Goal: Information Seeking & Learning: Learn about a topic

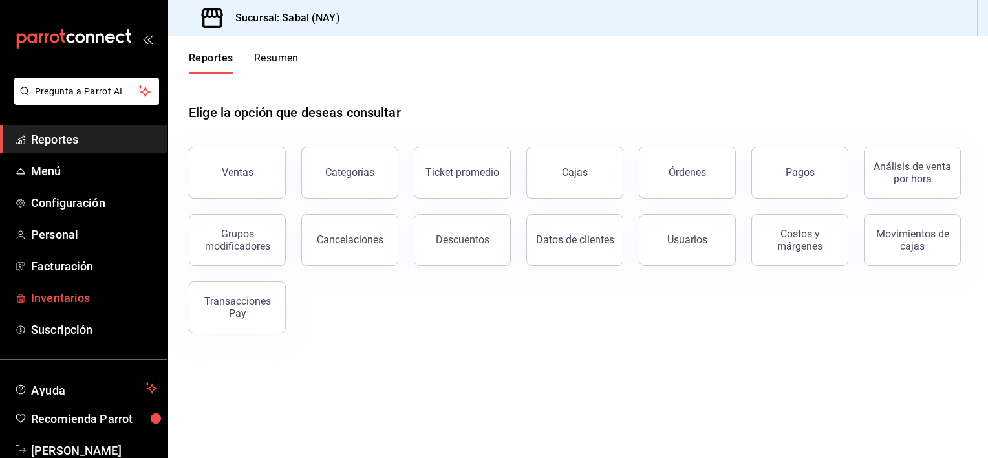
click at [60, 297] on span "Inventarios" at bounding box center [94, 297] width 126 height 17
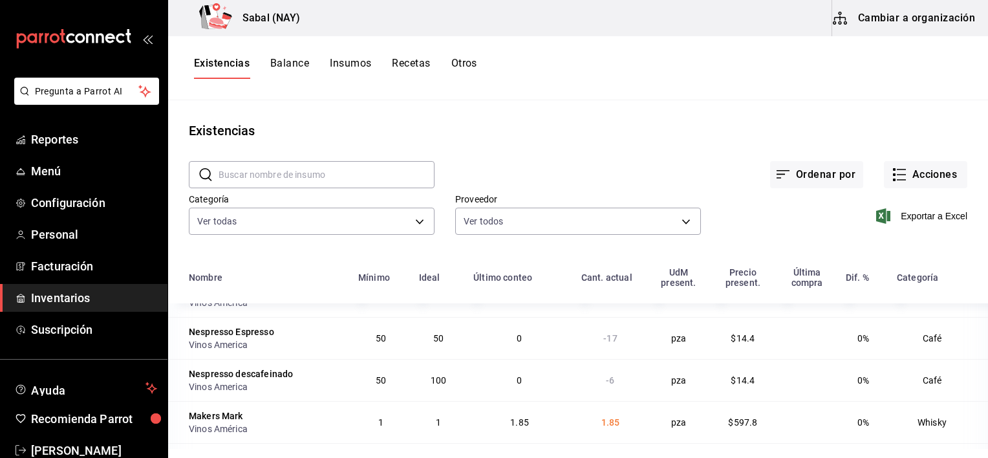
scroll to position [106, 0]
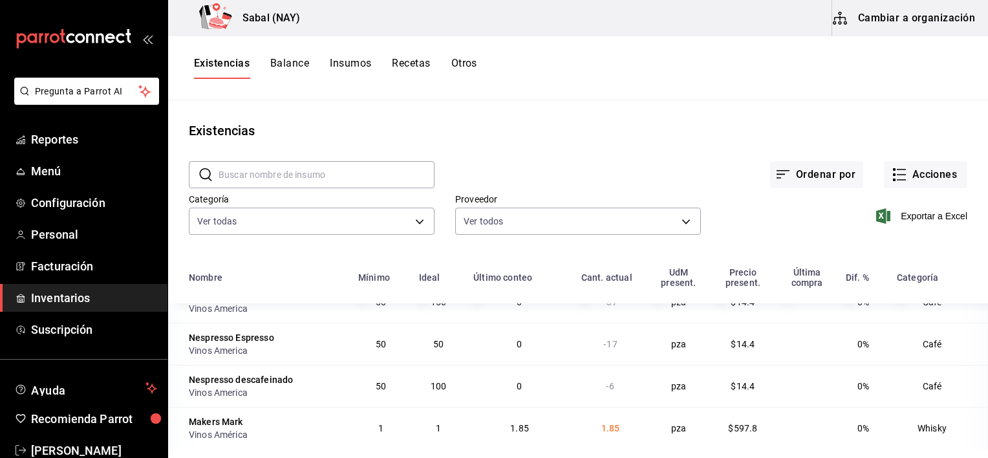
click at [469, 60] on button "Otros" at bounding box center [464, 68] width 26 height 22
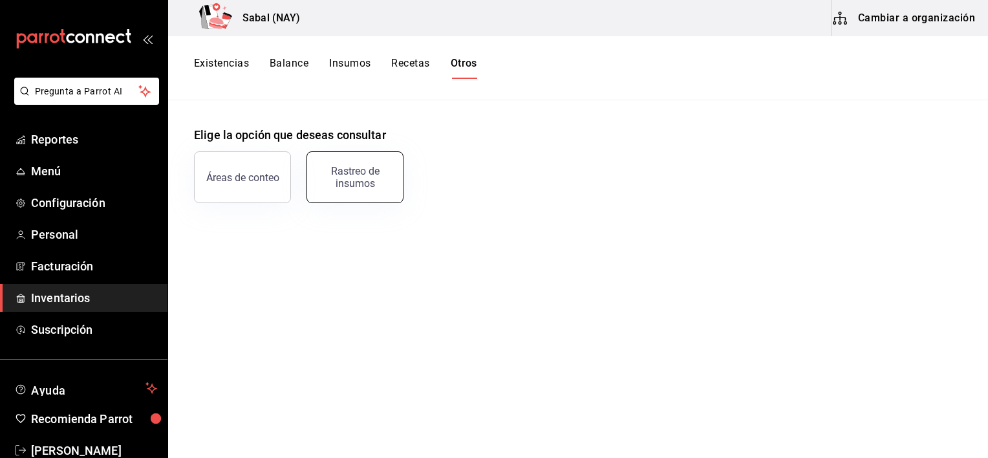
click at [365, 186] on div "Rastreo de insumos" at bounding box center [355, 177] width 80 height 25
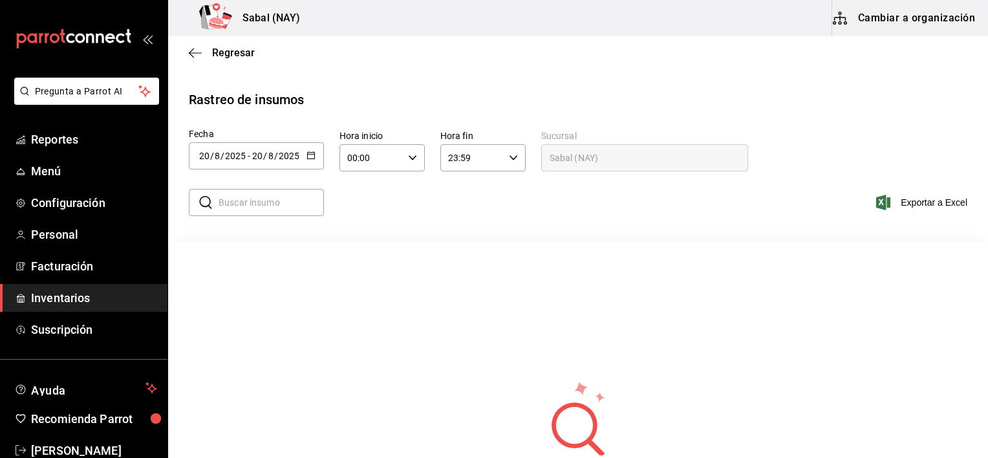
click at [309, 156] on icon "button" at bounding box center [310, 155] width 9 height 9
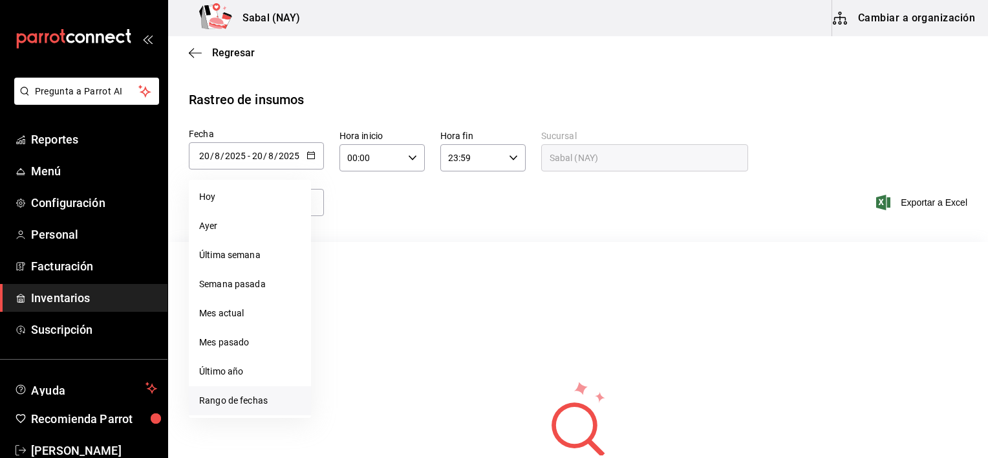
click at [250, 406] on li "Rango de fechas" at bounding box center [250, 400] width 122 height 29
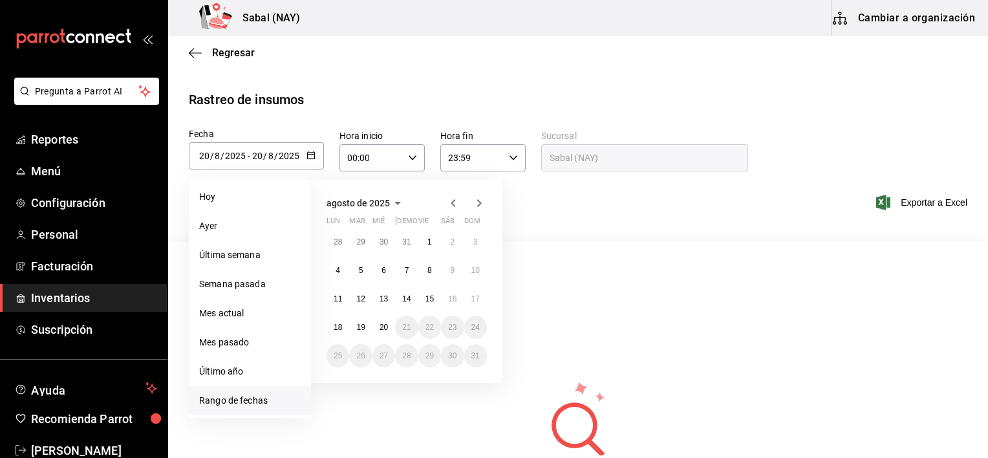
click at [451, 206] on icon "button" at bounding box center [453, 203] width 16 height 16
click at [475, 331] on button "27" at bounding box center [475, 327] width 23 height 23
type input "[DATE]"
type input "27"
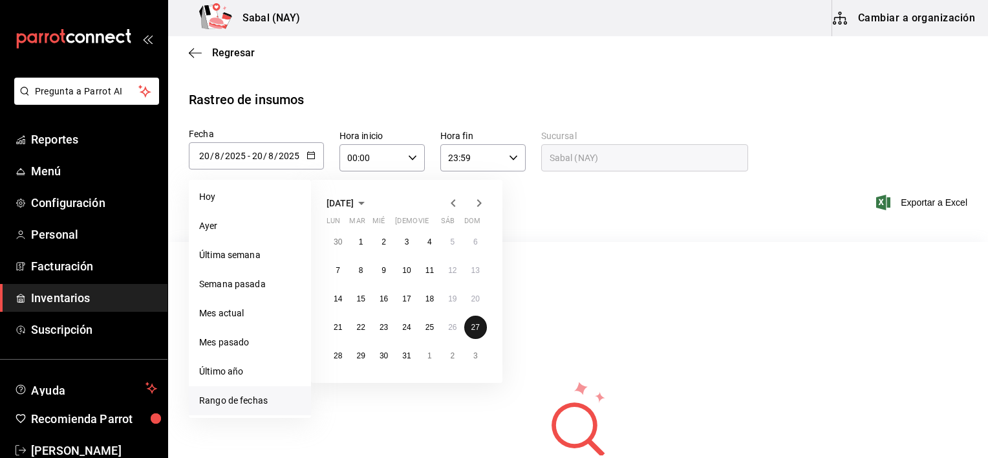
type input "7"
type input "[DATE]"
type input "27"
type input "7"
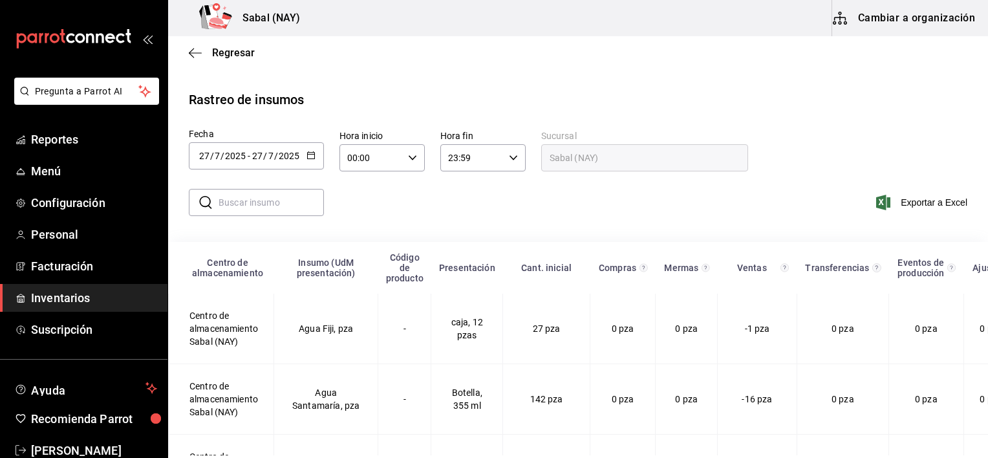
click at [316, 158] on div "[DATE] [DATE] - [DATE] [DATE]" at bounding box center [256, 155] width 135 height 27
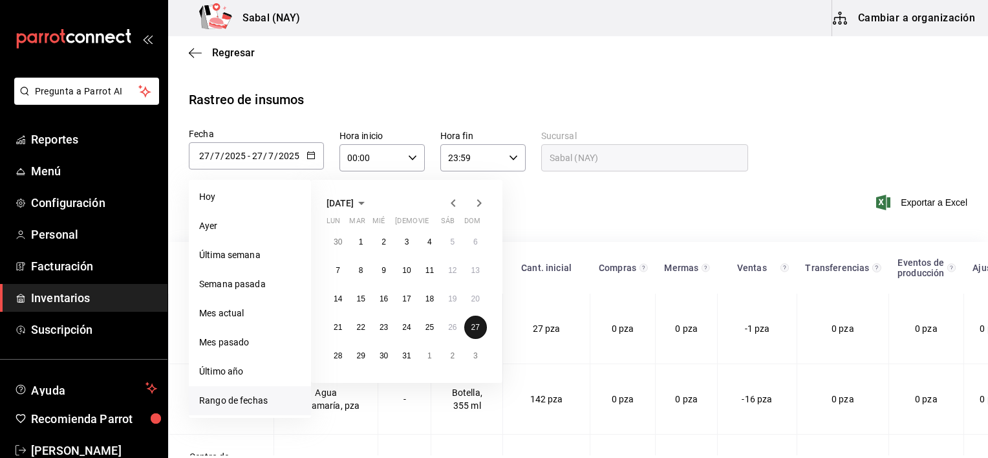
click at [476, 326] on abbr "27" at bounding box center [475, 327] width 8 height 9
click at [478, 206] on icon "button" at bounding box center [479, 203] width 16 height 16
click at [366, 321] on button "19" at bounding box center [360, 327] width 23 height 23
type input "[DATE]"
type input "19"
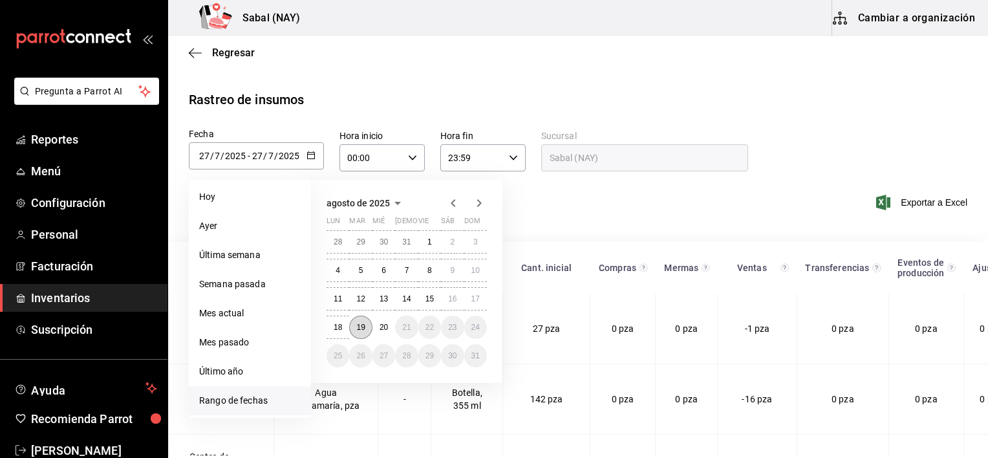
type input "8"
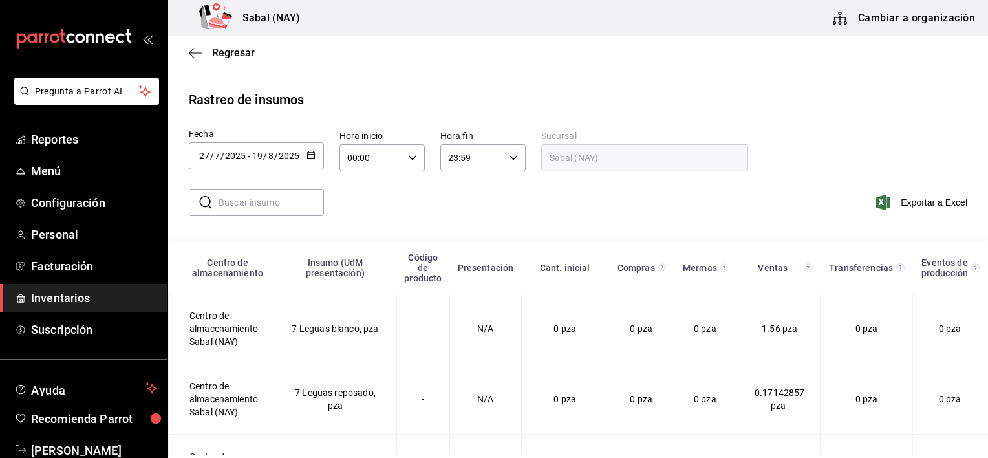
click at [293, 199] on input "text" at bounding box center [271, 202] width 105 height 26
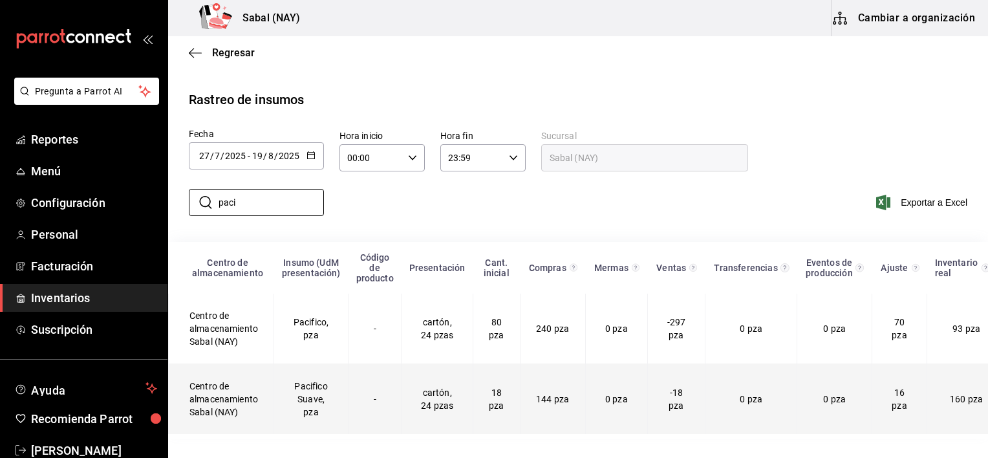
type input "paci"
click at [361, 412] on td "-" at bounding box center [375, 399] width 53 height 70
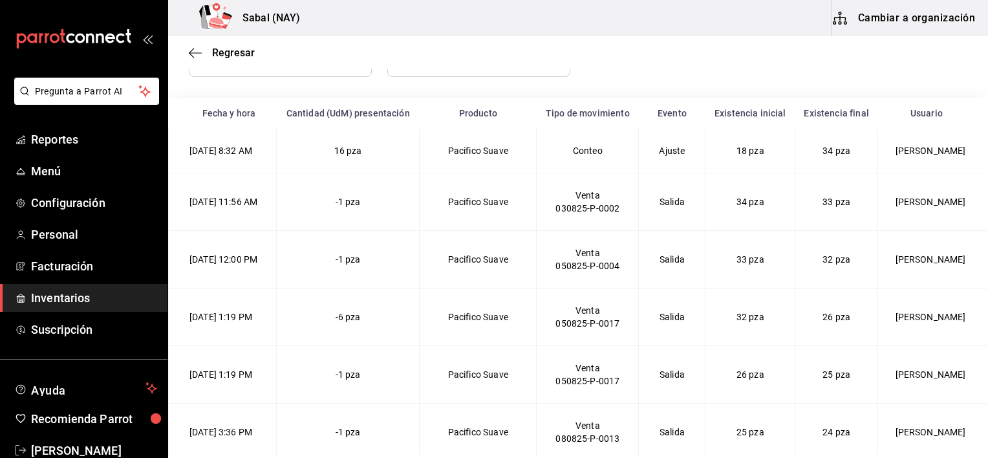
scroll to position [243, 0]
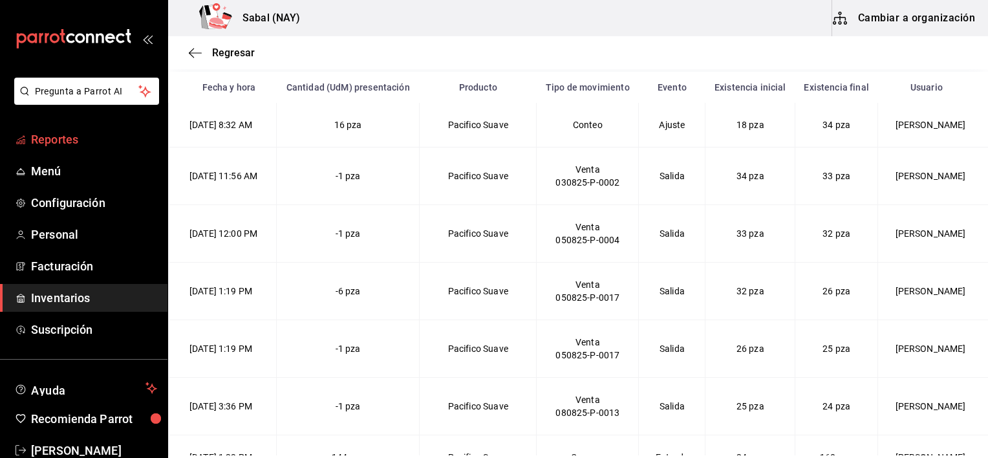
click at [54, 133] on span "Reportes" at bounding box center [94, 139] width 126 height 17
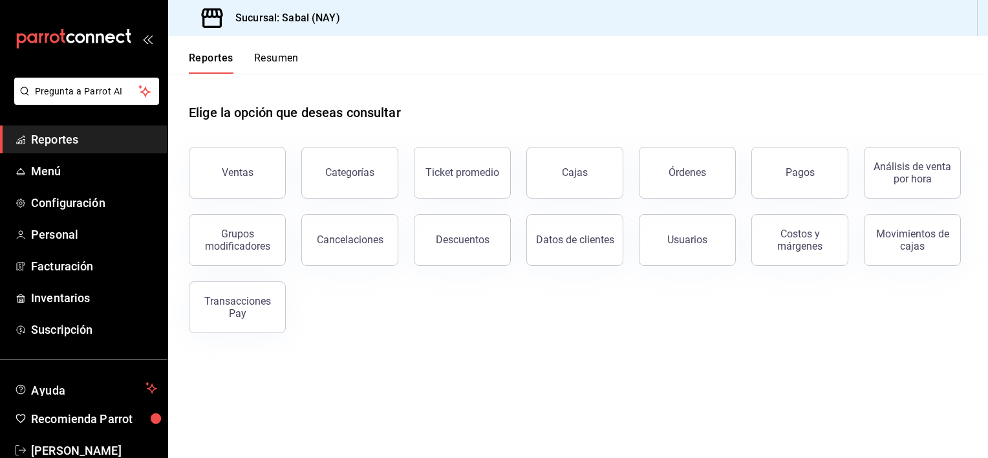
click at [680, 199] on div "Usuarios" at bounding box center [679, 231] width 113 height 67
click at [674, 172] on div "Órdenes" at bounding box center [688, 172] width 38 height 12
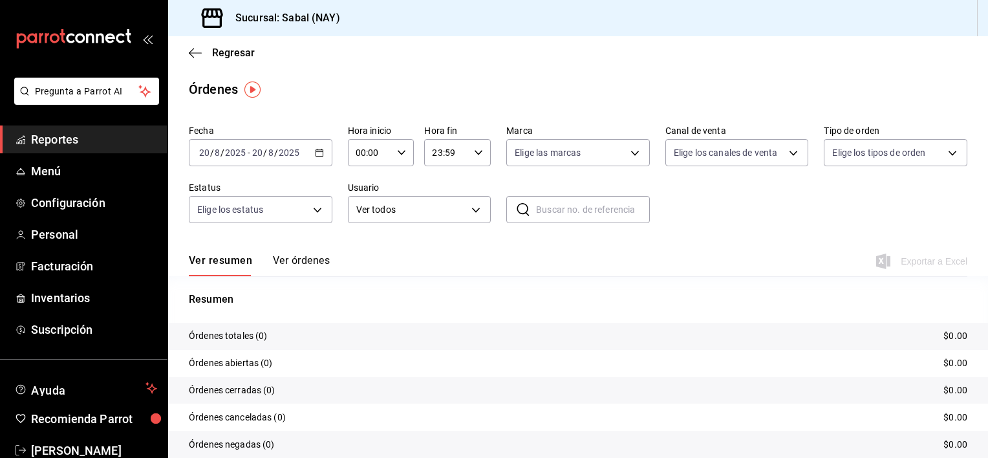
click at [316, 155] on icon "button" at bounding box center [319, 152] width 9 height 9
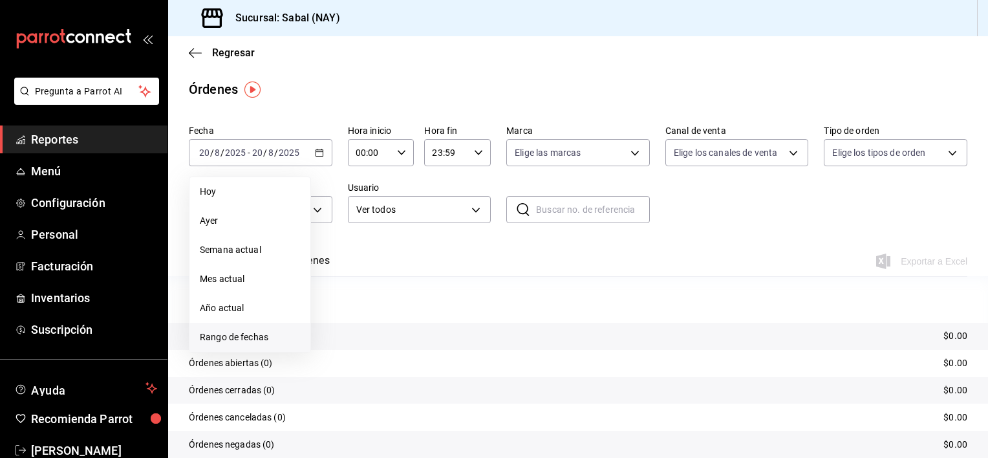
click at [223, 337] on span "Rango de fechas" at bounding box center [250, 337] width 100 height 14
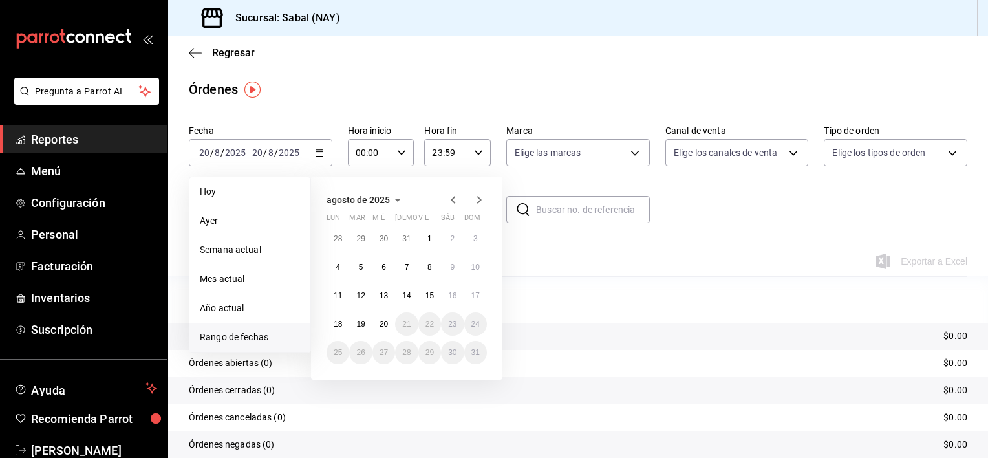
click at [453, 200] on icon "button" at bounding box center [453, 200] width 5 height 8
click at [478, 327] on abbr "27" at bounding box center [475, 323] width 8 height 9
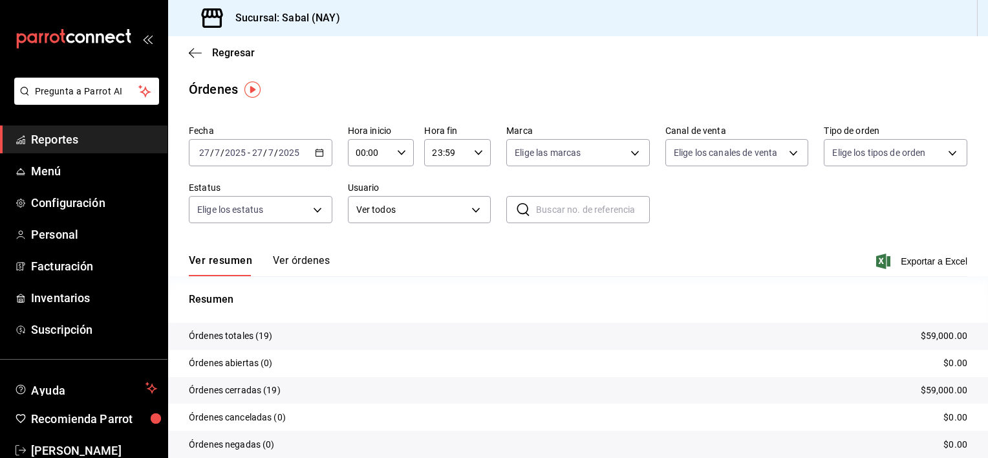
click at [317, 259] on button "Ver órdenes" at bounding box center [301, 265] width 57 height 22
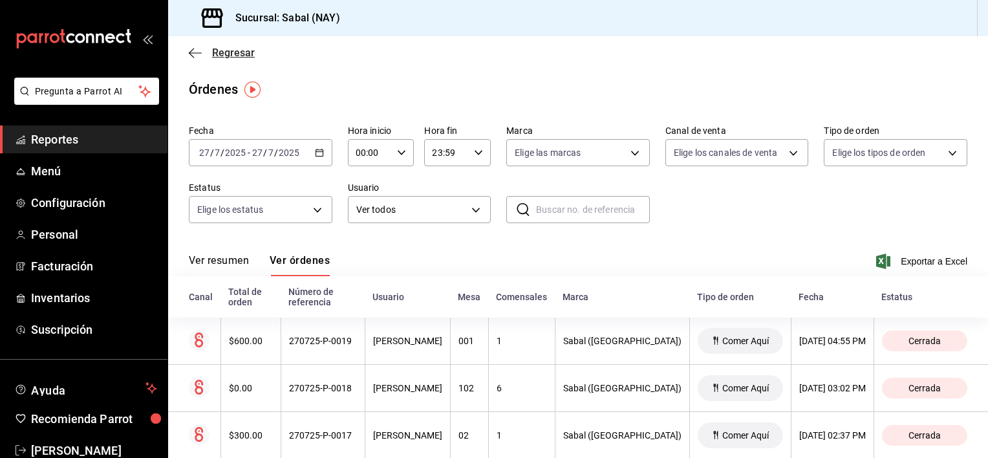
click at [191, 48] on icon "button" at bounding box center [195, 53] width 13 height 12
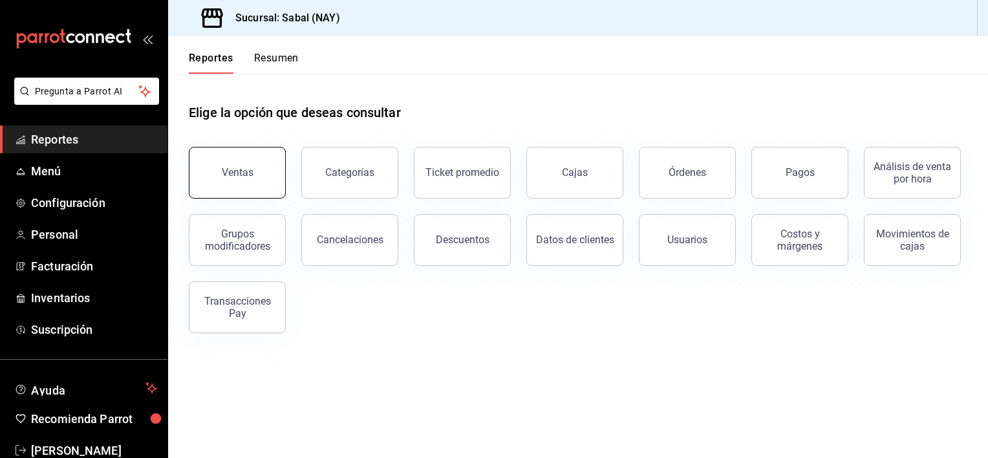
click at [235, 154] on button "Ventas" at bounding box center [237, 173] width 97 height 52
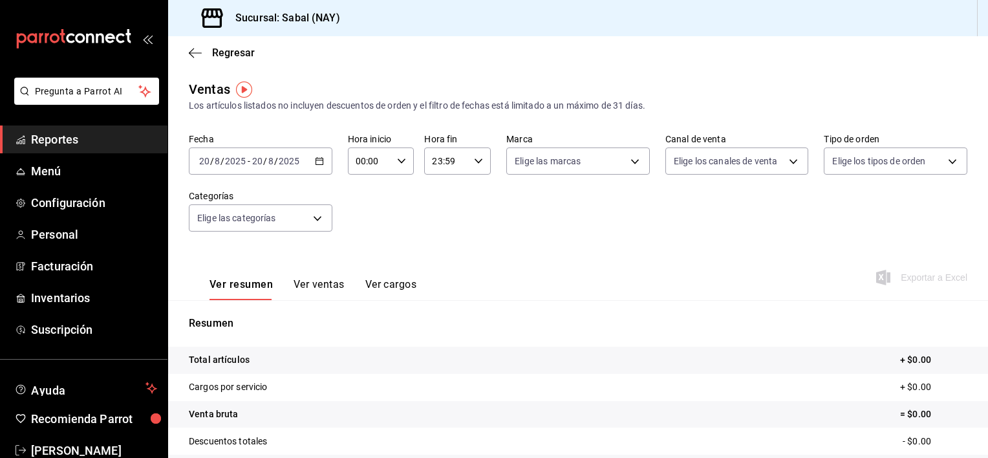
click at [315, 160] on icon "button" at bounding box center [319, 160] width 9 height 9
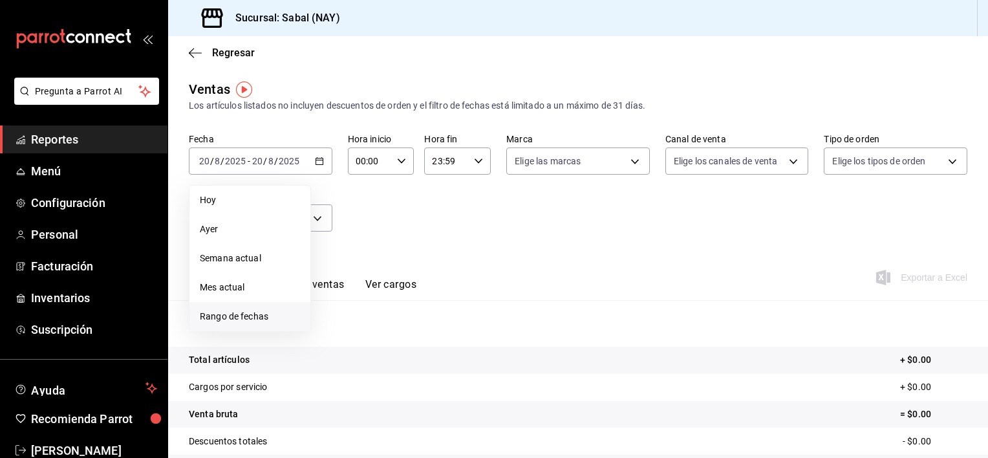
click at [234, 311] on span "Rango de fechas" at bounding box center [250, 317] width 100 height 14
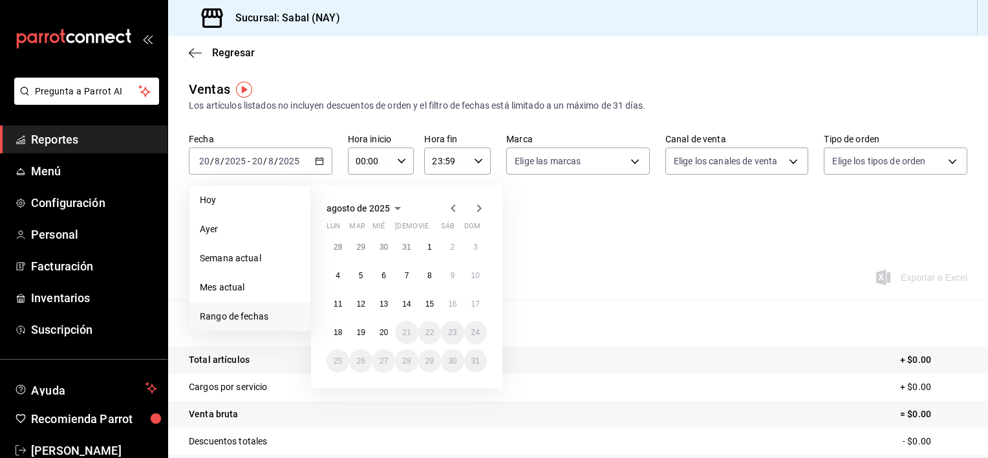
click at [453, 210] on icon "button" at bounding box center [453, 208] width 16 height 16
click at [476, 332] on abbr "27" at bounding box center [475, 332] width 8 height 9
click at [470, 335] on button "27" at bounding box center [475, 332] width 23 height 23
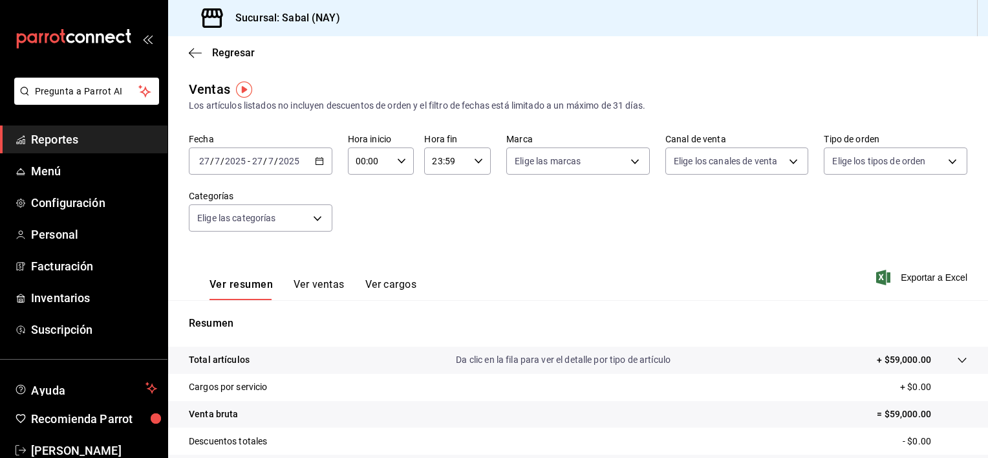
click at [316, 282] on button "Ver ventas" at bounding box center [319, 289] width 51 height 22
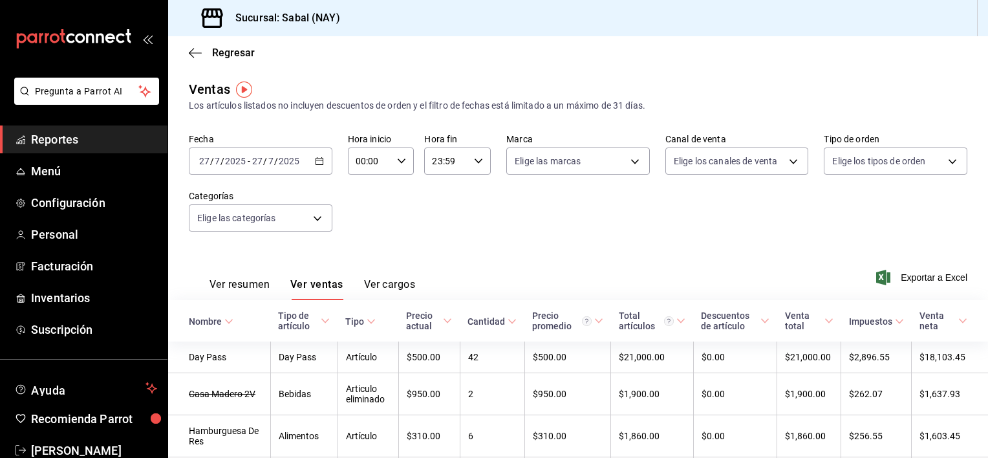
click at [197, 321] on div "Nombre" at bounding box center [205, 321] width 33 height 10
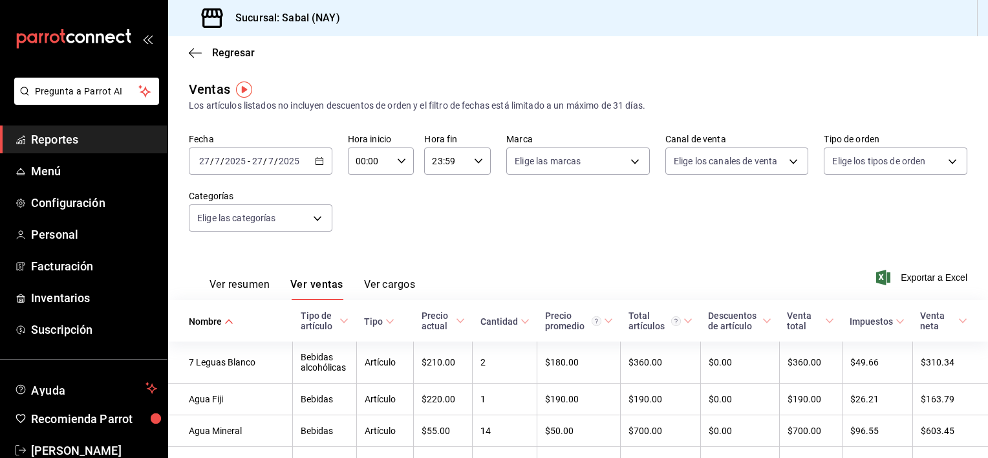
drag, startPoint x: 321, startPoint y: 157, endPoint x: 314, endPoint y: 160, distance: 7.2
click at [316, 160] on 287 "button" at bounding box center [320, 161] width 8 height 7
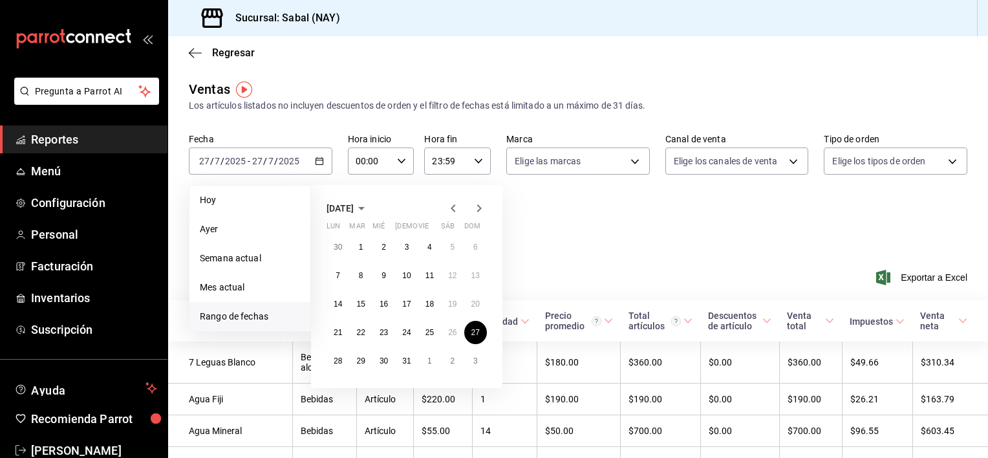
click at [599, 260] on div "Ver resumen Ver ventas Ver cargos Exportar a Excel" at bounding box center [578, 273] width 820 height 53
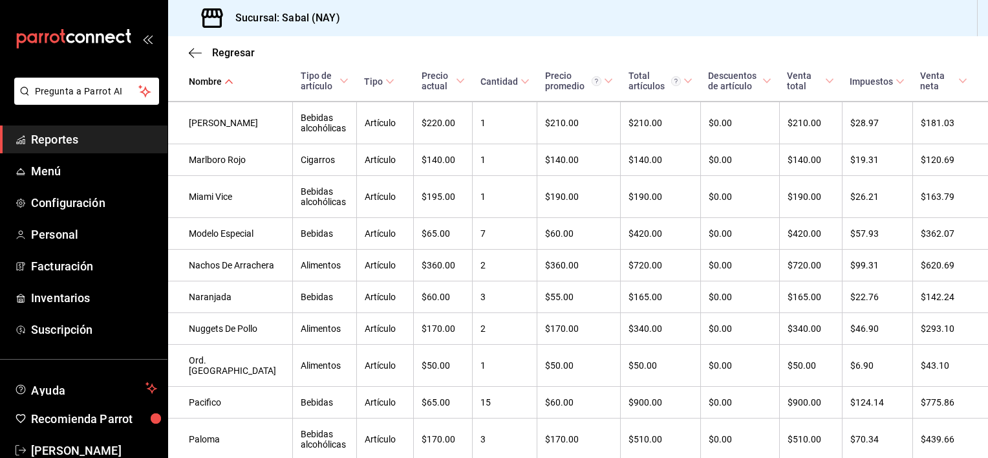
scroll to position [1413, 0]
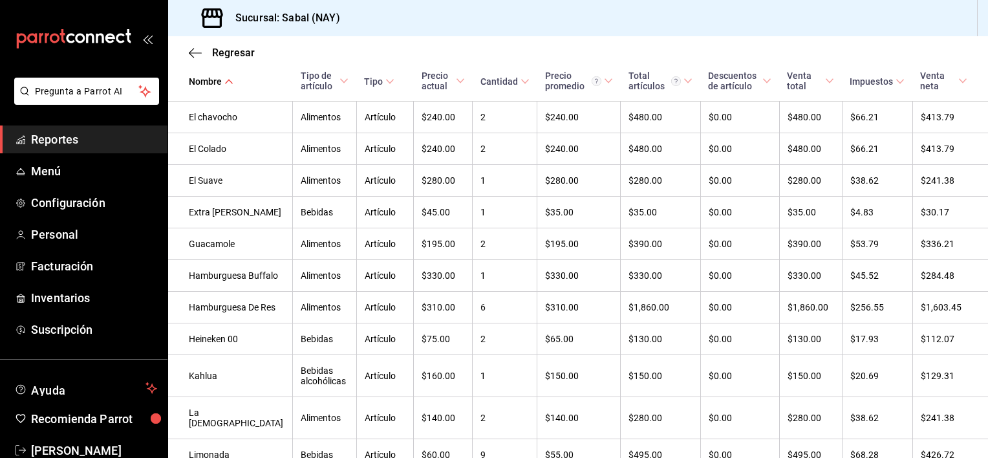
drag, startPoint x: 984, startPoint y: 70, endPoint x: 978, endPoint y: 52, distance: 18.6
click at [978, 52] on div "Regresar Ventas Los artículos listados no incluyen descuentos de orden y el fil…" at bounding box center [578, 247] width 820 height 422
drag, startPoint x: 978, startPoint y: 52, endPoint x: 832, endPoint y: 43, distance: 145.8
click at [832, 43] on div "Regresar" at bounding box center [578, 52] width 820 height 33
click at [189, 52] on icon "button" at bounding box center [191, 53] width 5 height 10
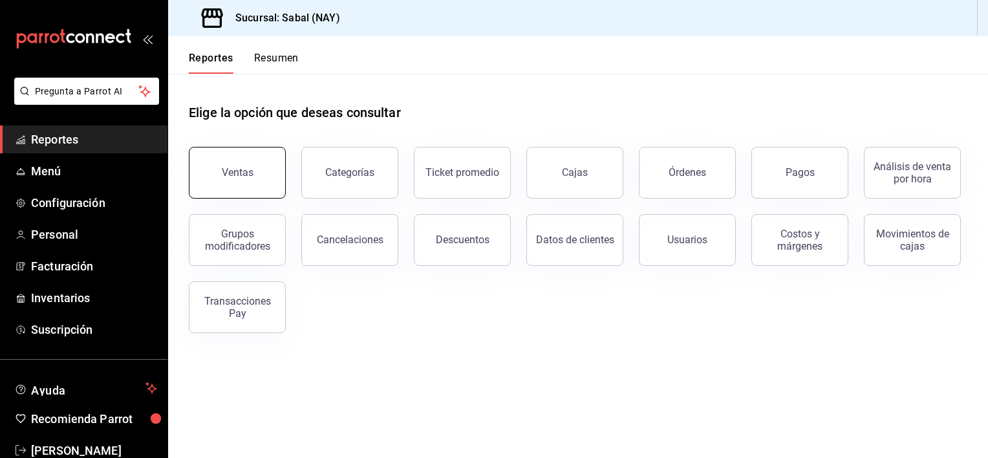
click at [253, 173] on button "Ventas" at bounding box center [237, 173] width 97 height 52
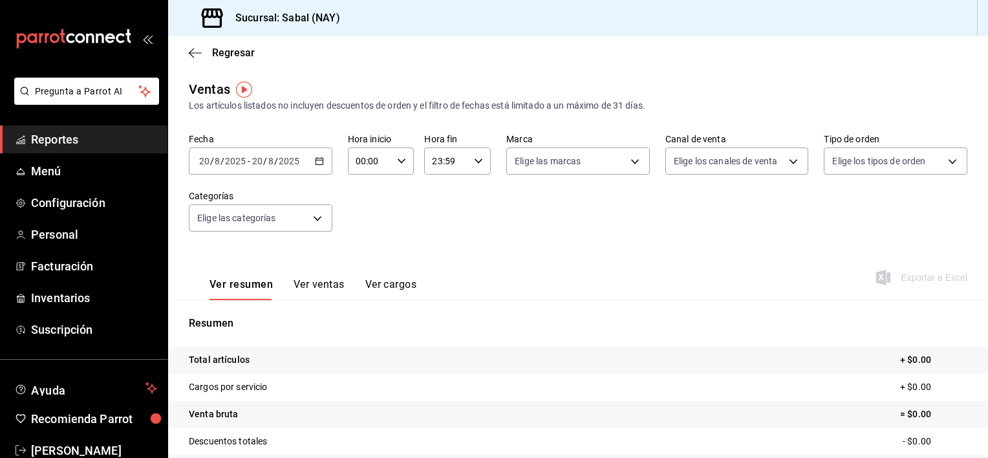
click at [315, 163] on icon "button" at bounding box center [319, 160] width 9 height 9
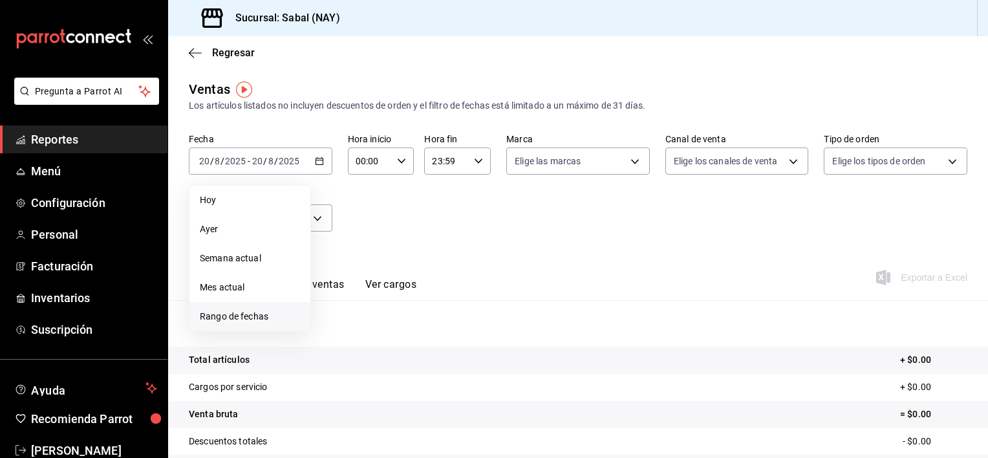
click at [217, 318] on span "Rango de fechas" at bounding box center [250, 317] width 100 height 14
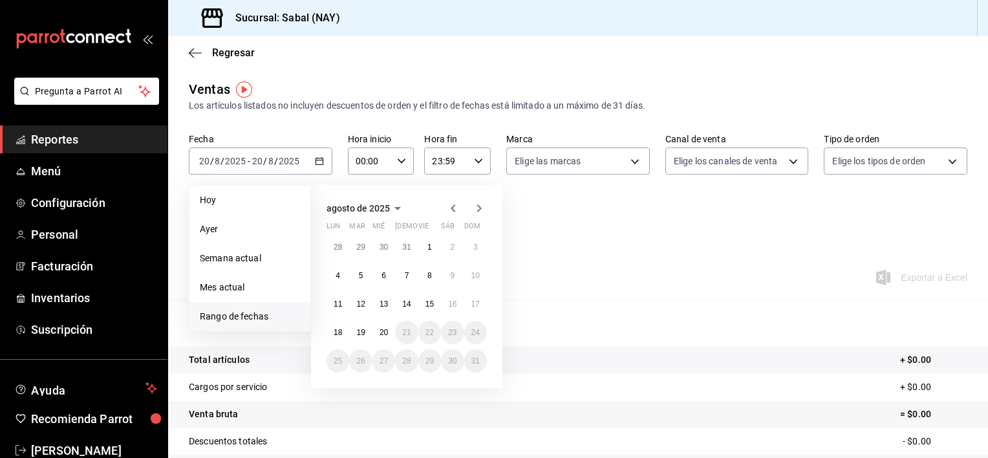
click at [453, 209] on icon "button" at bounding box center [453, 208] width 5 height 8
click at [427, 331] on abbr "25" at bounding box center [429, 332] width 8 height 9
drag, startPoint x: 427, startPoint y: 331, endPoint x: 797, endPoint y: 182, distance: 398.9
click at [797, 182] on div "Fecha [DATE] [DATE] - [DATE] [DATE] [DATE] [DATE] Semana actual Mes actual [GEO…" at bounding box center [578, 190] width 778 height 114
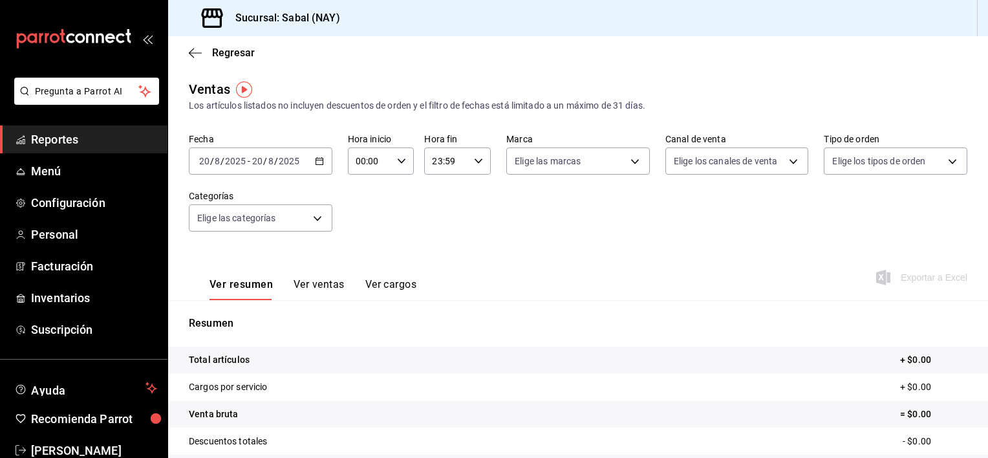
click at [315, 166] on icon "button" at bounding box center [319, 160] width 9 height 9
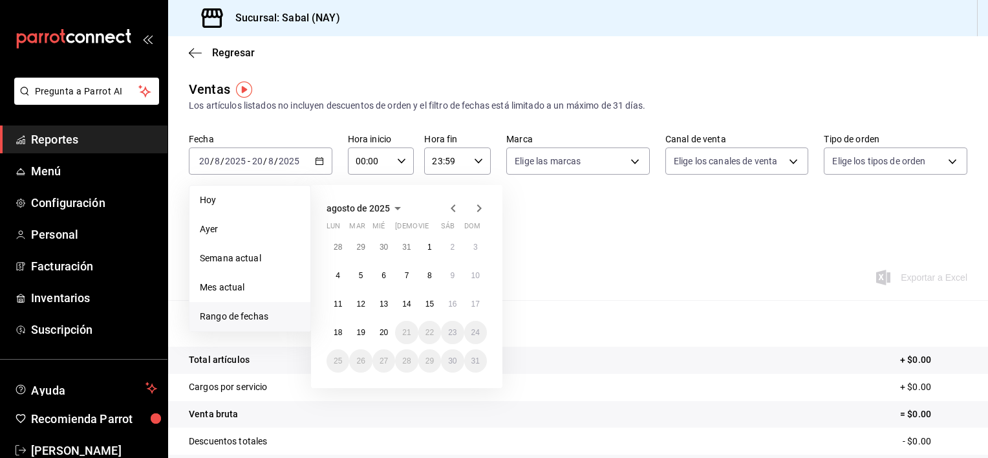
click at [449, 214] on icon "button" at bounding box center [453, 208] width 16 height 16
drag, startPoint x: 449, startPoint y: 214, endPoint x: 424, endPoint y: 326, distance: 114.5
click at [424, 326] on div "[DATE] lun mar mié jue vie sáb dom 30 1 2 3 4 5 6 7 8 9 10 11 12 13 14 15 16 17…" at bounding box center [406, 286] width 191 height 203
click at [475, 208] on icon "button" at bounding box center [479, 208] width 16 height 16
click at [377, 331] on button "20" at bounding box center [383, 332] width 23 height 23
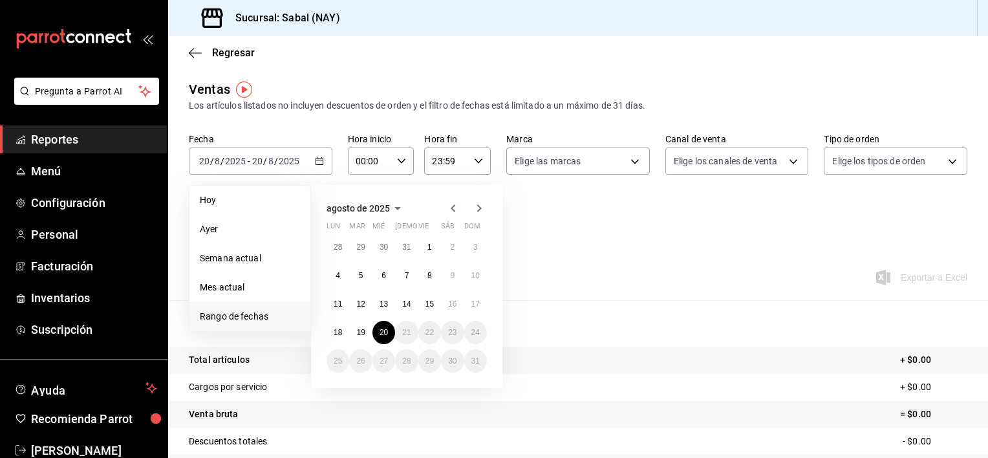
drag, startPoint x: 377, startPoint y: 331, endPoint x: 292, endPoint y: 221, distance: 138.8
click at [292, 221] on li "Ayer" at bounding box center [249, 229] width 121 height 29
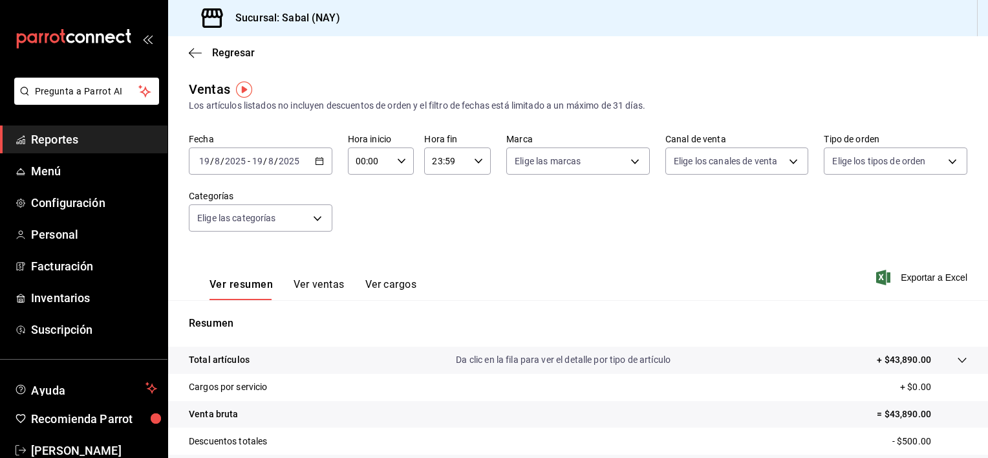
click at [318, 152] on div "[DATE] [DATE] - [DATE] [DATE]" at bounding box center [261, 160] width 144 height 27
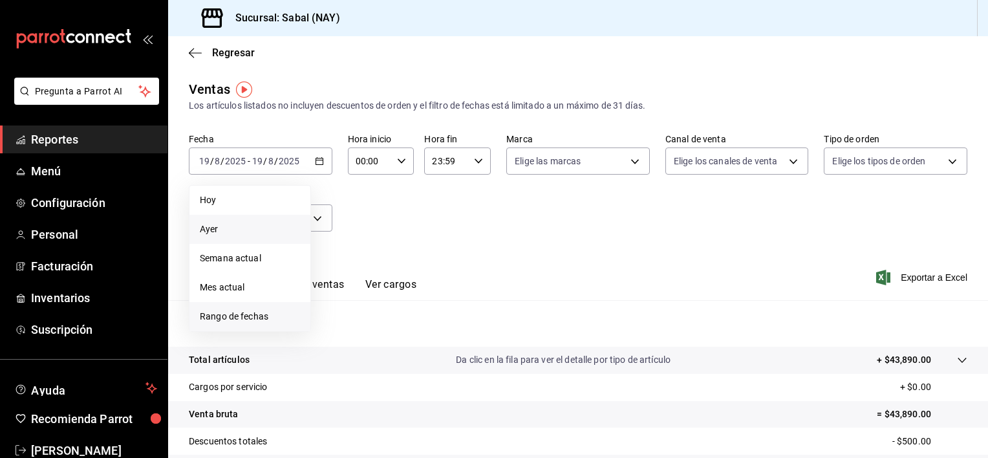
click at [254, 329] on li "Rango de fechas" at bounding box center [249, 316] width 121 height 29
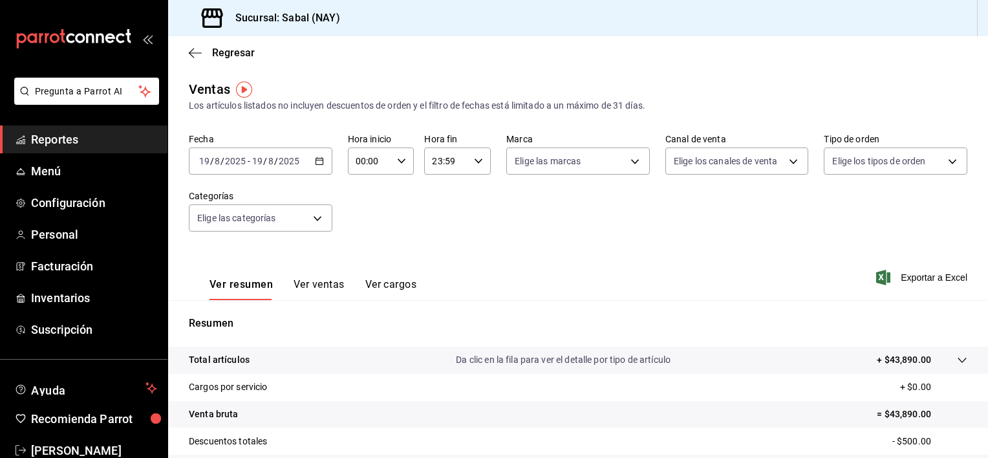
drag, startPoint x: 254, startPoint y: 326, endPoint x: 601, endPoint y: 259, distance: 353.7
click at [601, 259] on div "Ver resumen Ver ventas Ver cargos Exportar a Excel" at bounding box center [578, 273] width 820 height 53
click at [316, 158] on icon "button" at bounding box center [319, 160] width 9 height 9
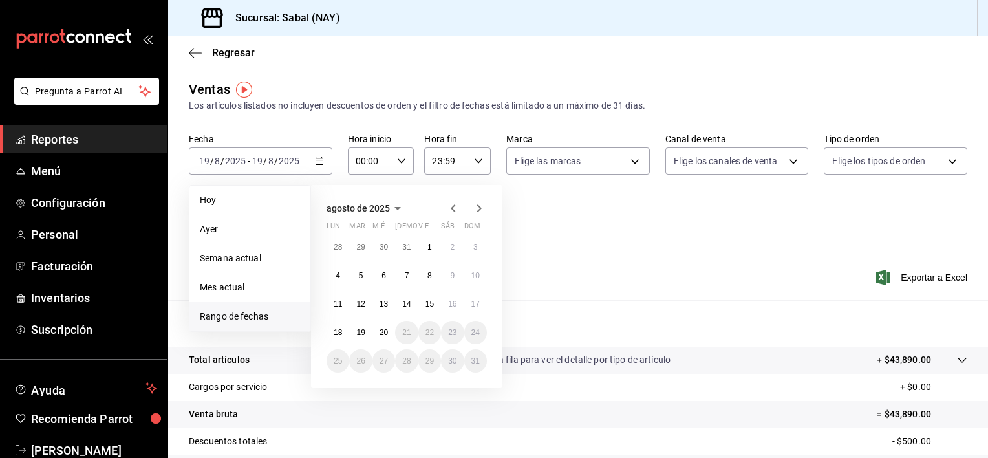
click at [203, 321] on span "Rango de fechas" at bounding box center [250, 317] width 100 height 14
click at [227, 321] on span "Rango de fechas" at bounding box center [250, 317] width 100 height 14
click at [447, 204] on icon "button" at bounding box center [453, 208] width 16 height 16
click at [424, 330] on button "25" at bounding box center [429, 332] width 23 height 23
click at [477, 211] on icon "button" at bounding box center [479, 208] width 16 height 16
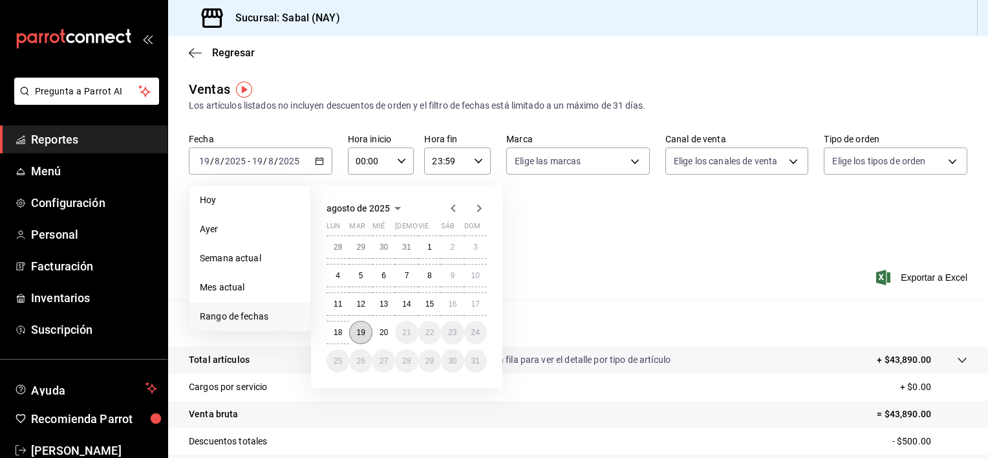
click at [358, 331] on abbr "19" at bounding box center [360, 332] width 8 height 9
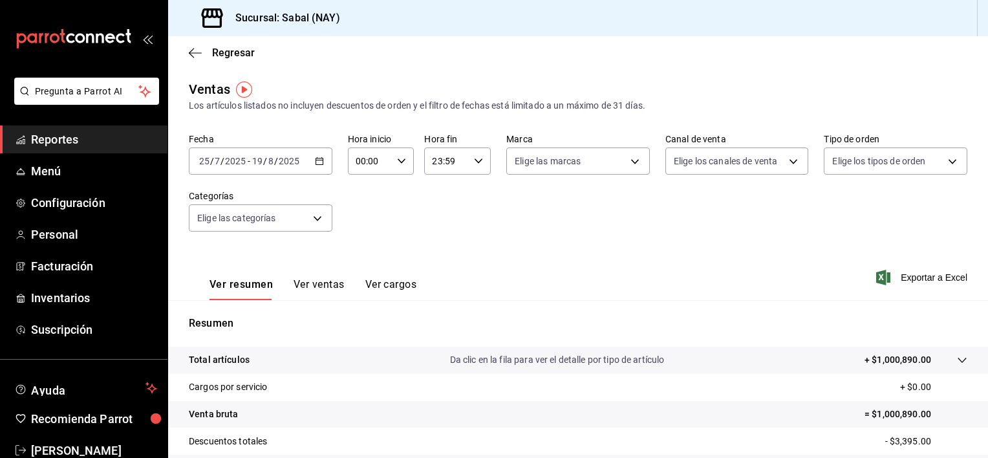
click at [313, 286] on button "Ver ventas" at bounding box center [319, 289] width 51 height 22
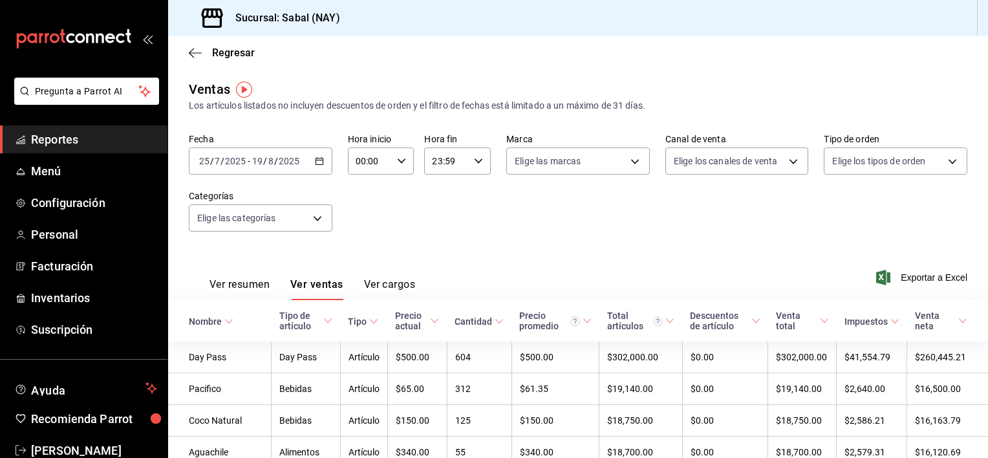
click at [200, 328] on th "Nombre" at bounding box center [219, 320] width 103 height 41
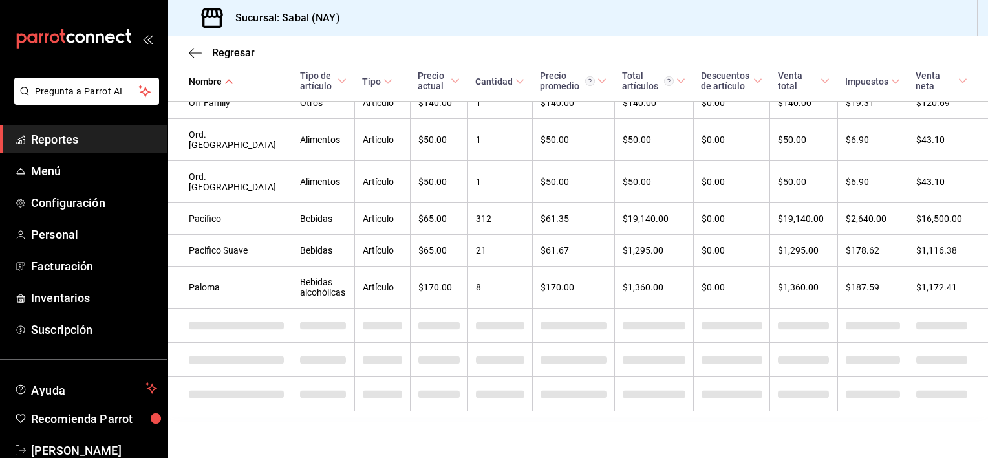
scroll to position [6895, 0]
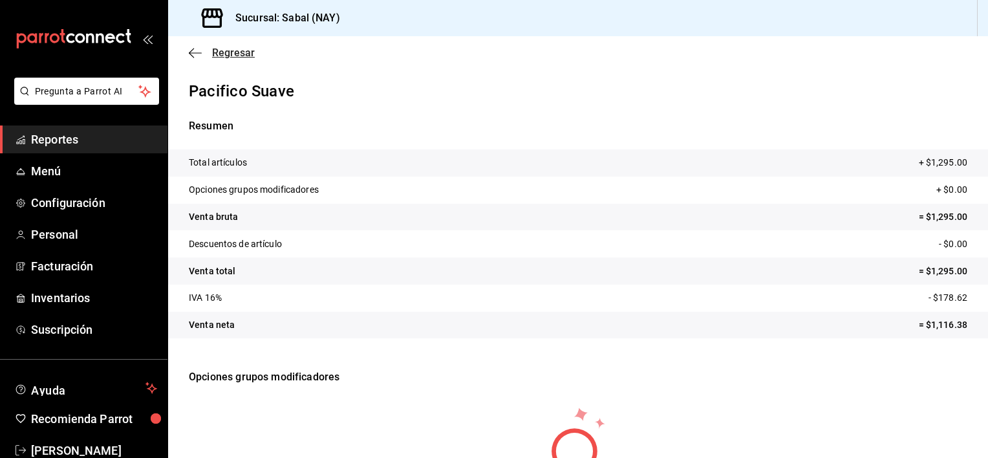
click at [192, 51] on icon "button" at bounding box center [195, 53] width 13 height 12
click at [199, 53] on icon "button" at bounding box center [195, 53] width 13 height 12
click at [193, 52] on icon "button" at bounding box center [195, 53] width 13 height 12
click at [189, 50] on icon "button" at bounding box center [195, 53] width 13 height 12
click at [196, 51] on icon "button" at bounding box center [195, 53] width 13 height 12
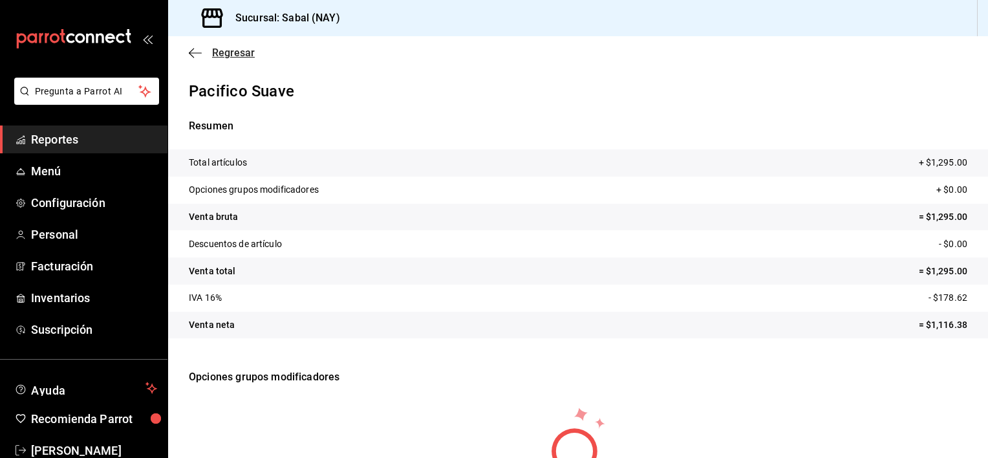
click at [195, 50] on icon "button" at bounding box center [195, 53] width 13 height 12
click at [194, 54] on icon "button" at bounding box center [195, 53] width 13 height 12
click at [189, 49] on icon "button" at bounding box center [195, 53] width 13 height 12
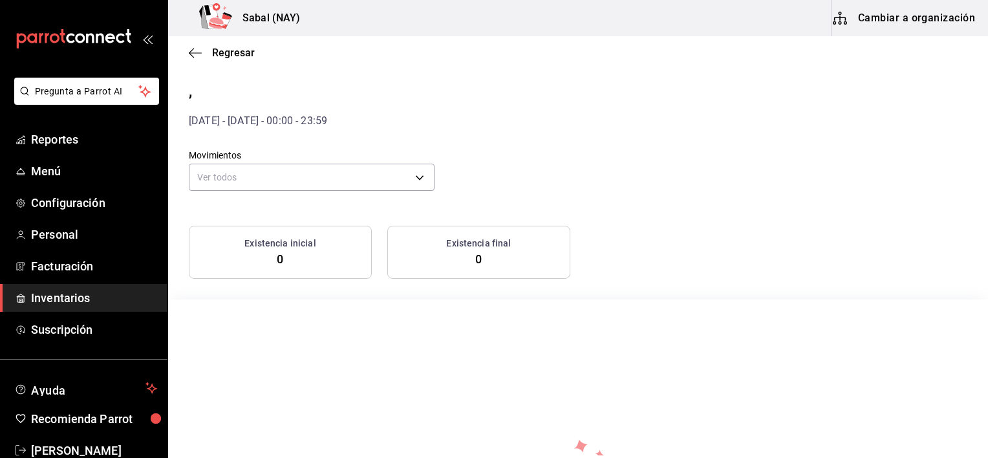
click at [81, 303] on span "Inventarios" at bounding box center [94, 297] width 126 height 17
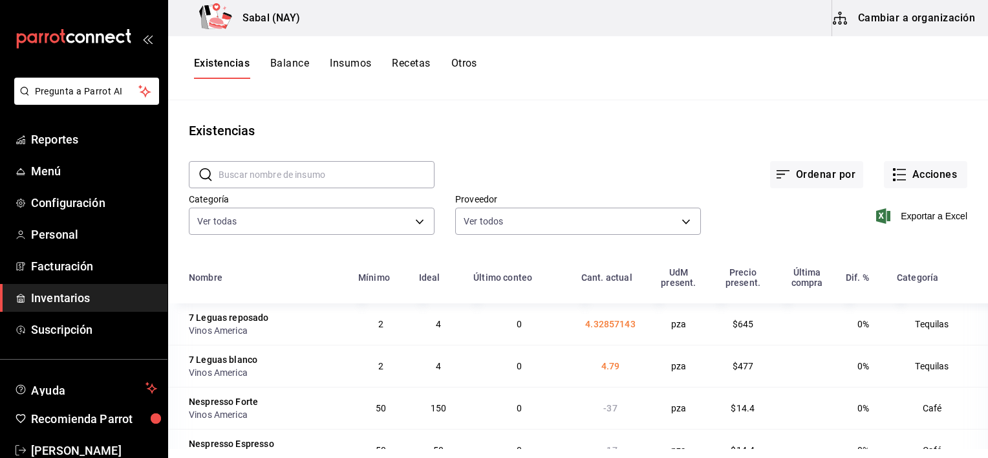
click at [471, 59] on button "Otros" at bounding box center [464, 68] width 26 height 22
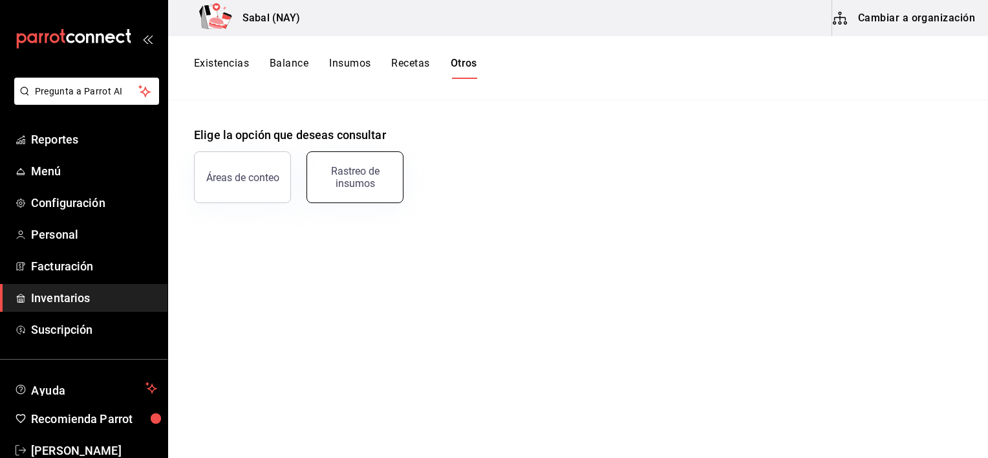
click at [373, 164] on button "Rastreo de insumos" at bounding box center [354, 177] width 97 height 52
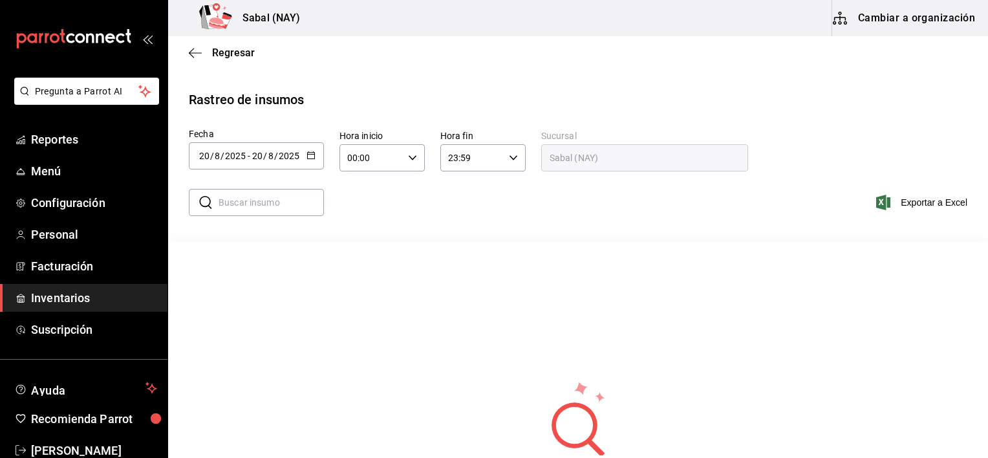
click at [312, 159] on button "button" at bounding box center [310, 156] width 9 height 11
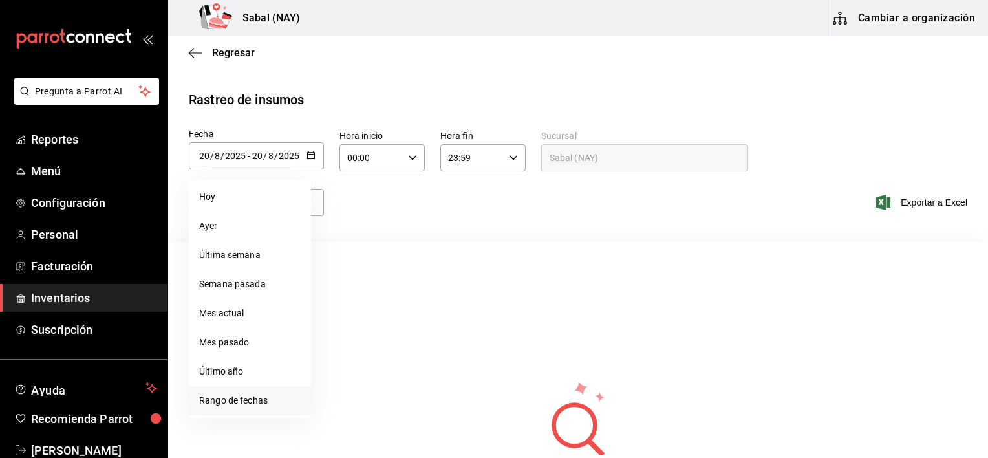
click at [226, 403] on li "Rango de fechas" at bounding box center [250, 400] width 122 height 29
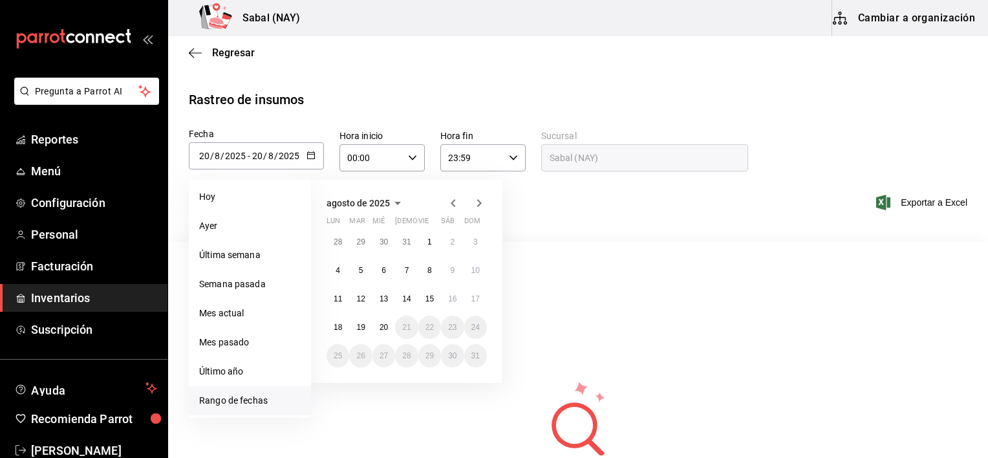
click at [451, 203] on icon "button" at bounding box center [453, 203] width 5 height 8
click at [365, 299] on abbr "15" at bounding box center [360, 303] width 8 height 9
click at [407, 359] on button "31" at bounding box center [406, 360] width 23 height 23
type input "2025-07-15"
type input "15"
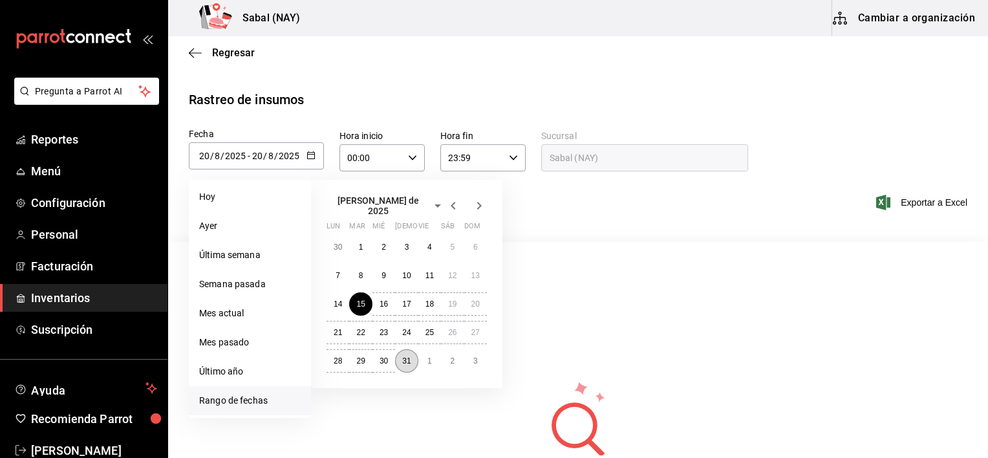
type input "7"
type input "2025-07-31"
type input "31"
type input "7"
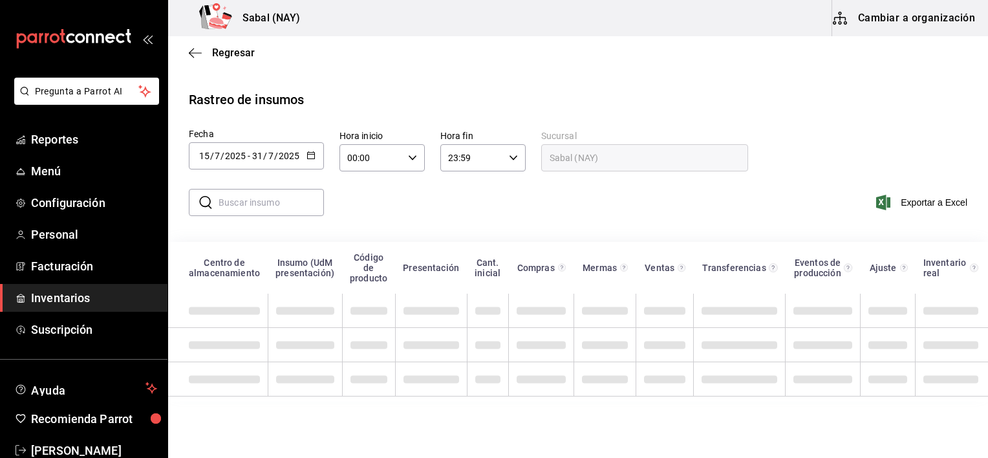
click at [294, 201] on input "text" at bounding box center [271, 202] width 105 height 26
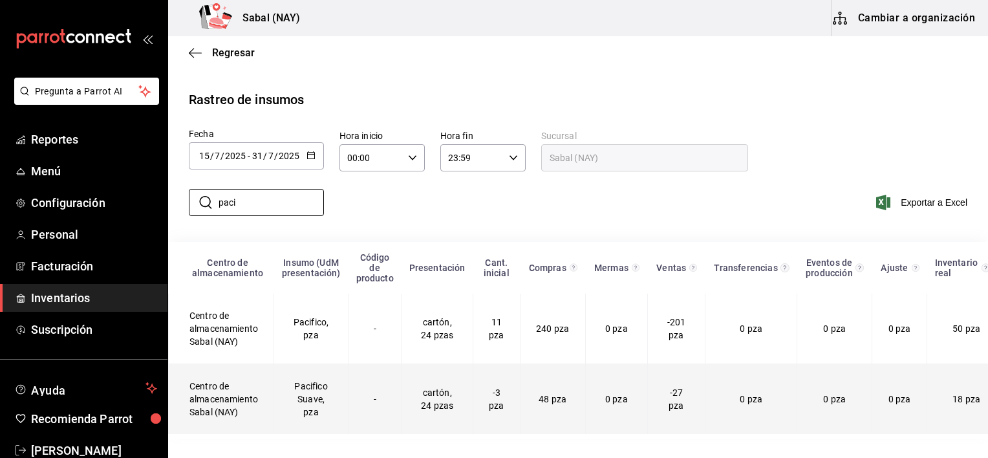
type input "paci"
click at [533, 413] on td "48 pza" at bounding box center [552, 399] width 65 height 70
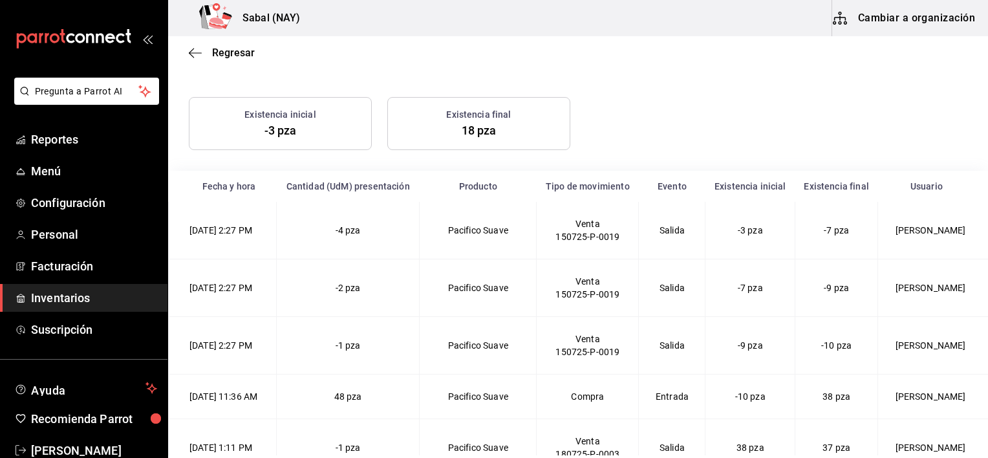
scroll to position [150, 0]
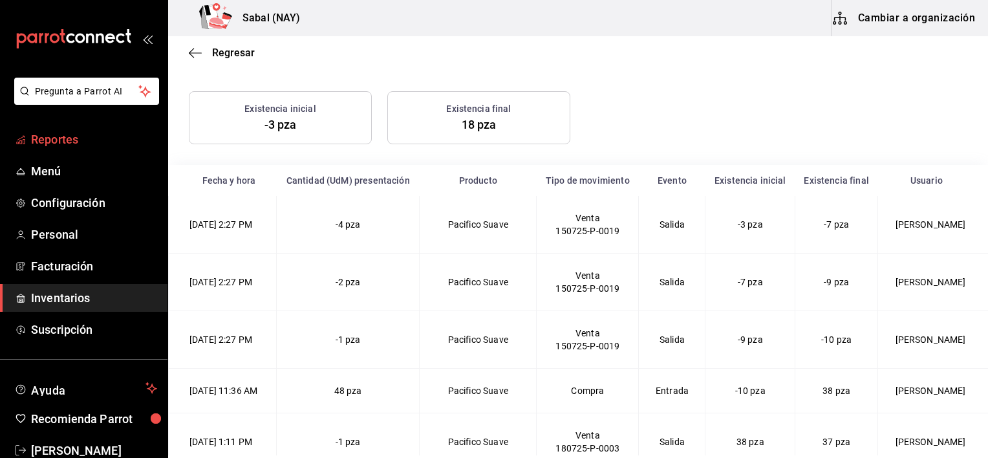
click at [70, 140] on span "Reportes" at bounding box center [94, 139] width 126 height 17
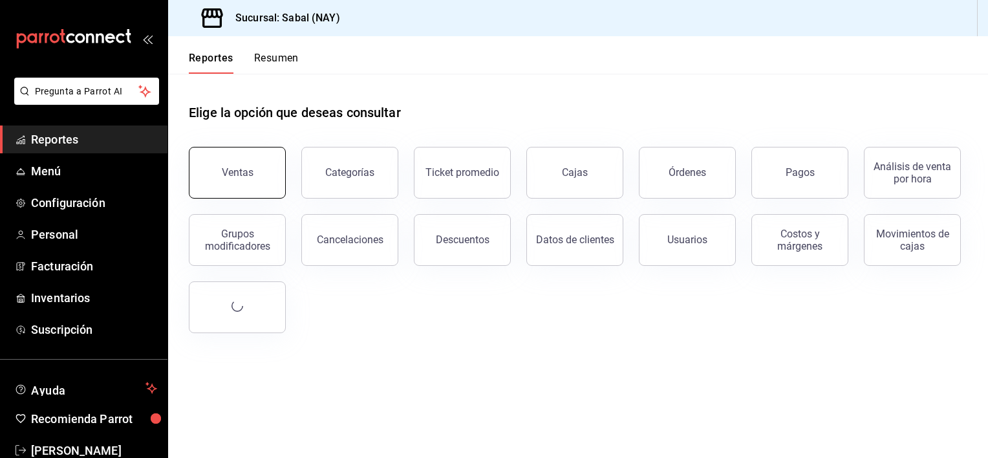
click at [235, 177] on div "Ventas" at bounding box center [238, 172] width 32 height 12
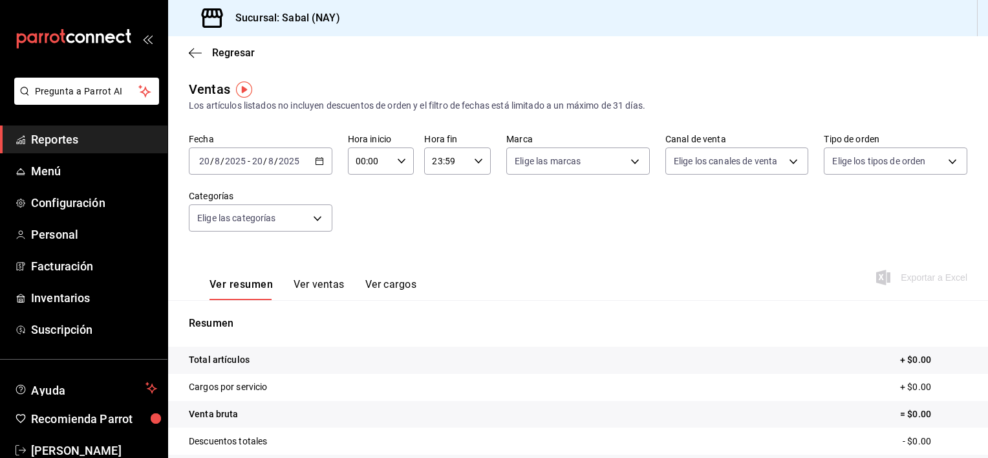
click at [318, 160] on icon "button" at bounding box center [319, 160] width 9 height 9
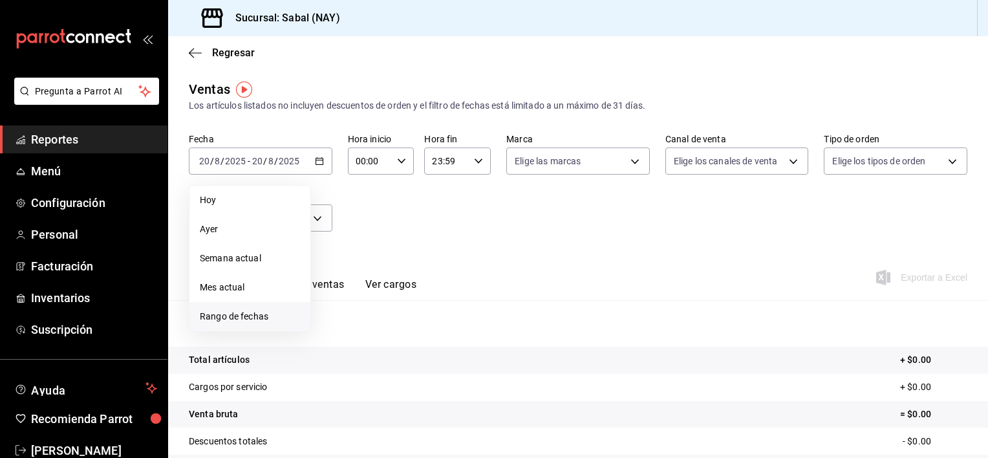
click at [247, 316] on span "Rango de fechas" at bounding box center [250, 317] width 100 height 14
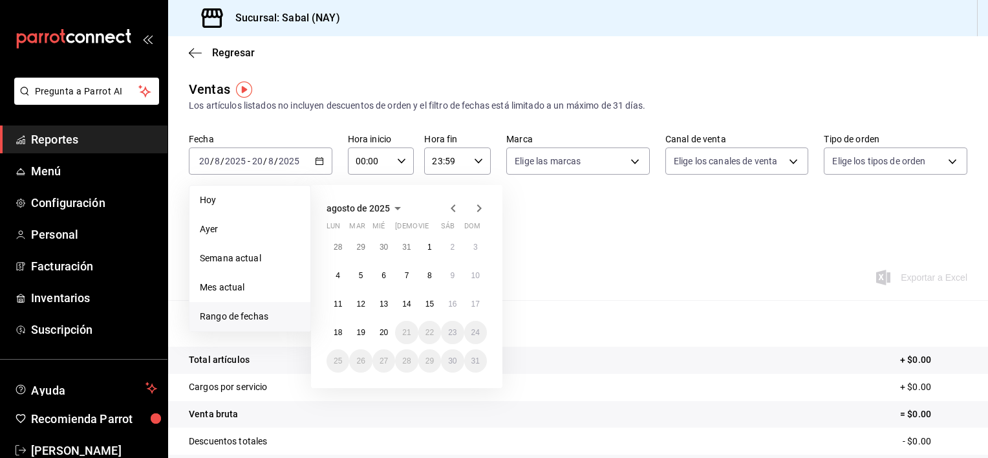
click at [451, 208] on icon "button" at bounding box center [453, 208] width 5 height 8
click at [451, 208] on icon "button" at bounding box center [453, 211] width 5 height 8
click at [477, 208] on icon "button" at bounding box center [479, 208] width 16 height 16
click at [388, 305] on abbr "16" at bounding box center [384, 309] width 8 height 9
click at [387, 305] on abbr "16" at bounding box center [384, 309] width 8 height 9
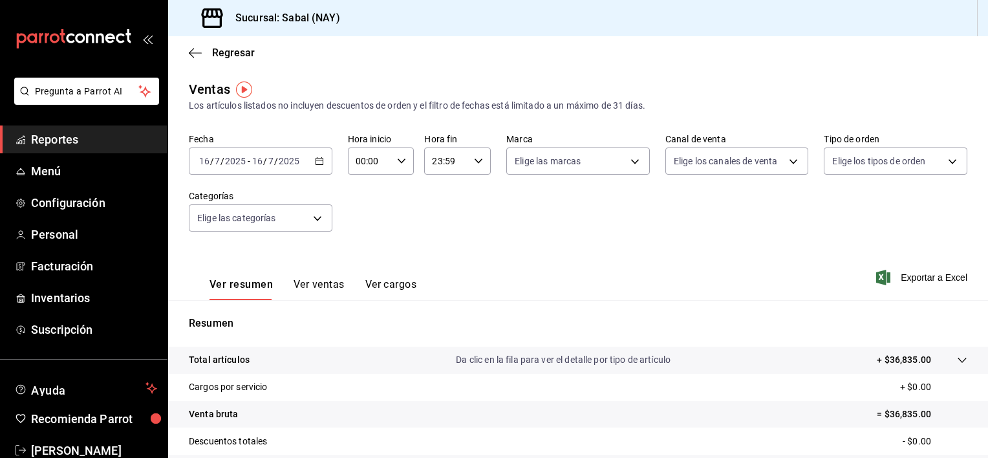
click at [317, 284] on button "Ver ventas" at bounding box center [319, 289] width 51 height 22
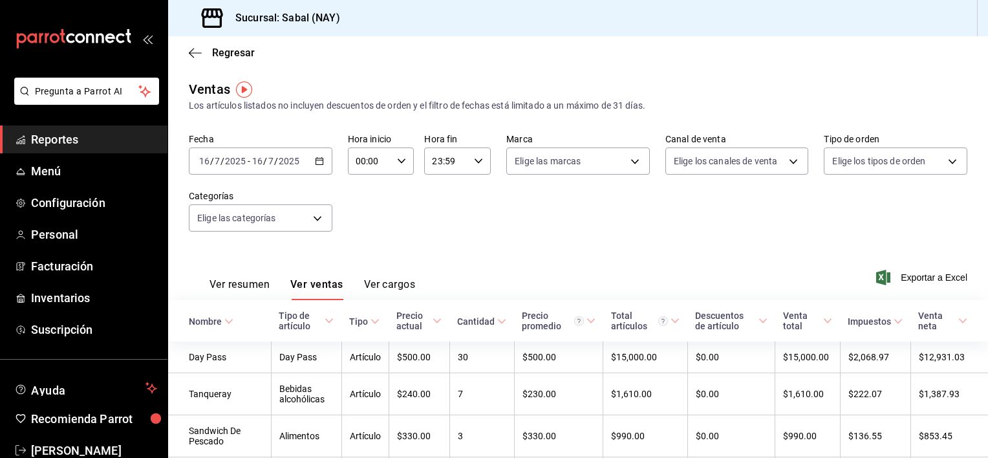
click at [202, 323] on div "Nombre" at bounding box center [205, 321] width 33 height 10
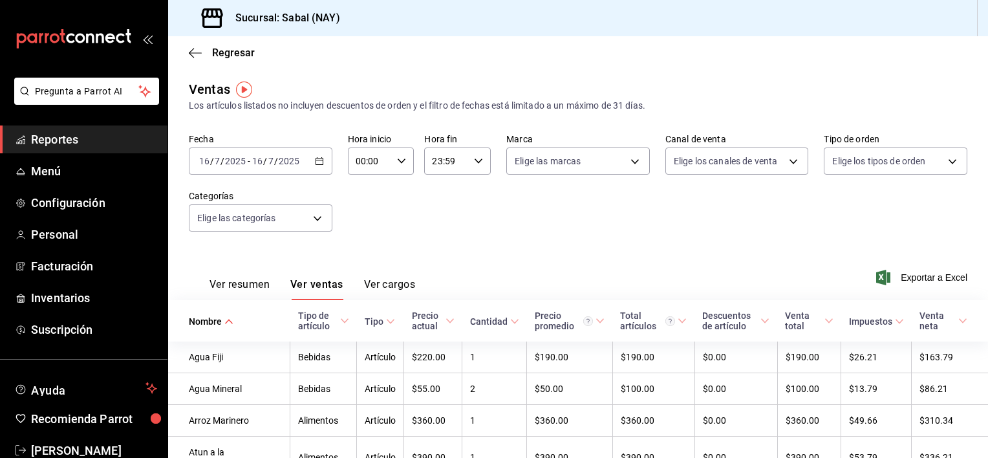
click at [320, 158] on icon "button" at bounding box center [319, 160] width 9 height 9
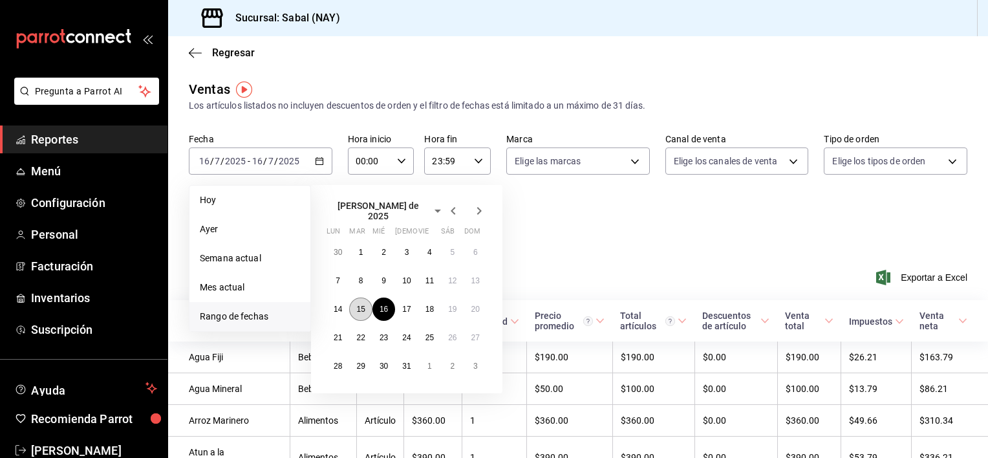
click at [359, 305] on abbr "15" at bounding box center [360, 309] width 8 height 9
click at [363, 309] on button "15" at bounding box center [360, 308] width 23 height 23
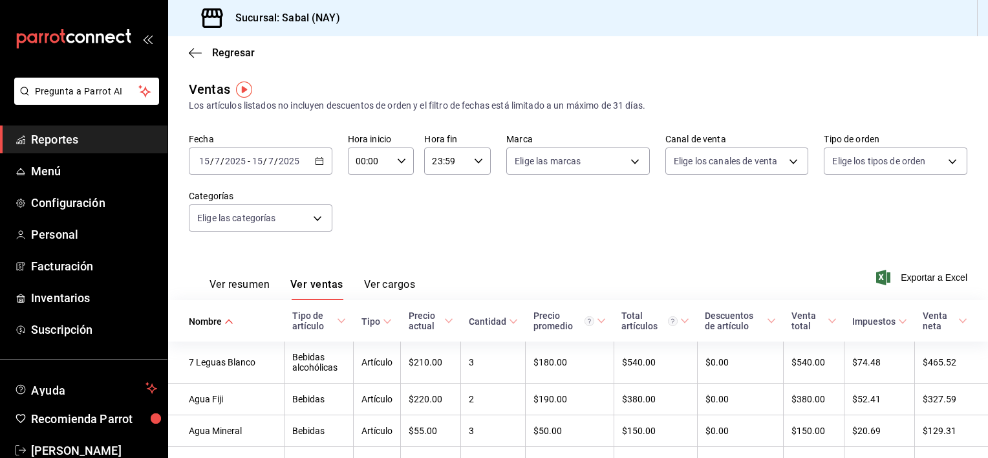
click at [202, 316] on div "Nombre" at bounding box center [205, 321] width 33 height 10
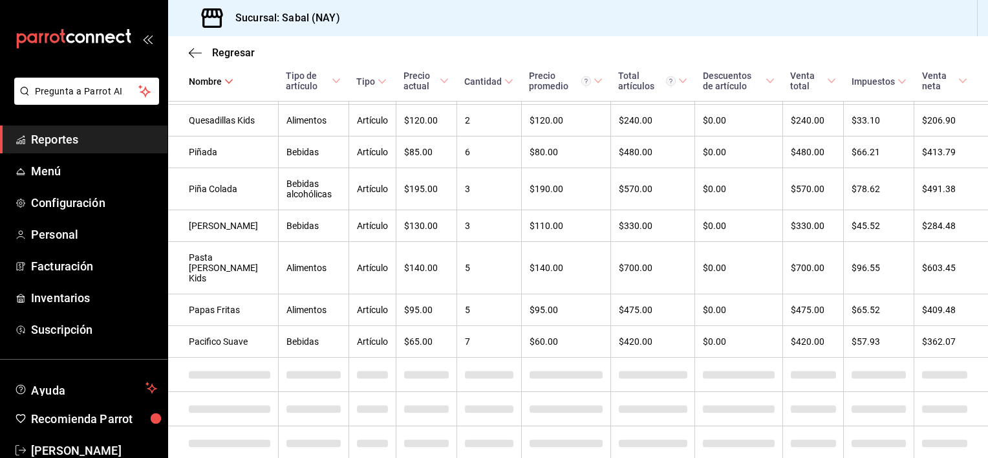
scroll to position [671, 0]
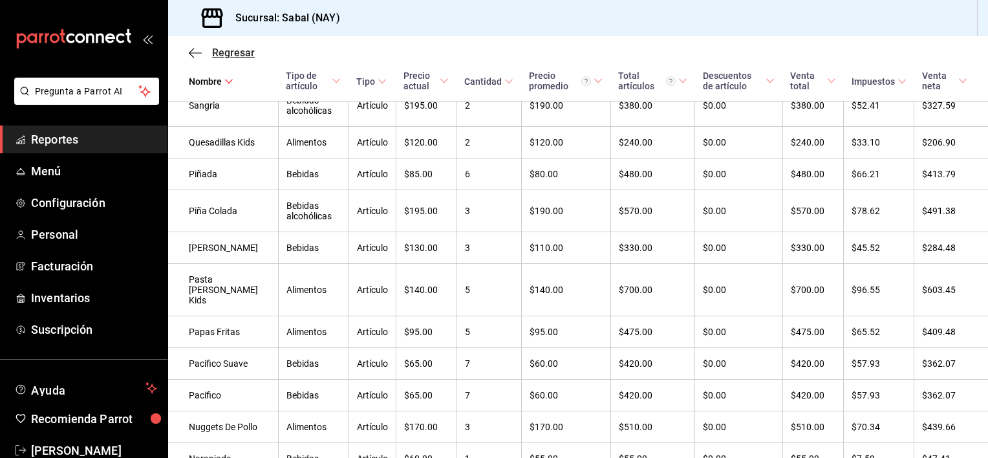
click at [191, 52] on icon "button" at bounding box center [195, 53] width 13 height 12
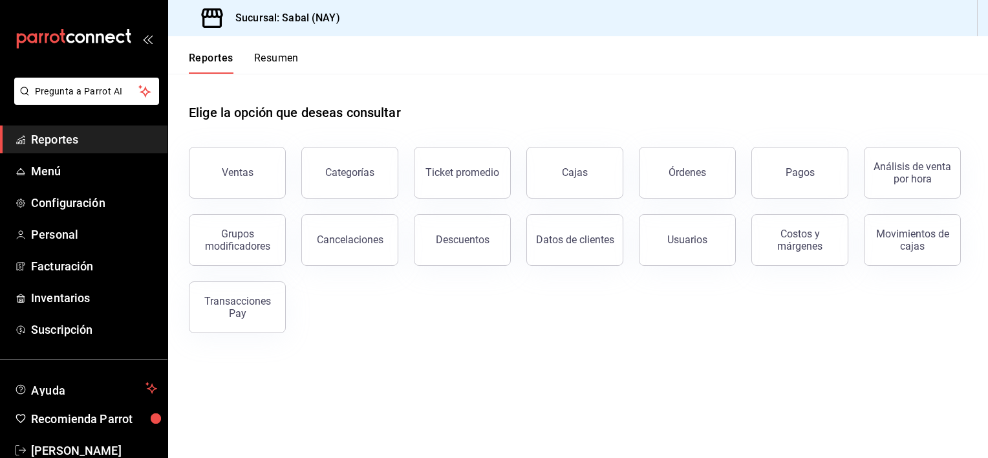
drag, startPoint x: 72, startPoint y: 147, endPoint x: 58, endPoint y: 142, distance: 15.7
click at [58, 142] on span "Reportes" at bounding box center [94, 139] width 126 height 17
click at [70, 136] on span "Reportes" at bounding box center [94, 139] width 126 height 17
click at [502, 208] on div "Descuentos" at bounding box center [454, 231] width 113 height 67
click at [246, 178] on button "Ventas" at bounding box center [237, 173] width 97 height 52
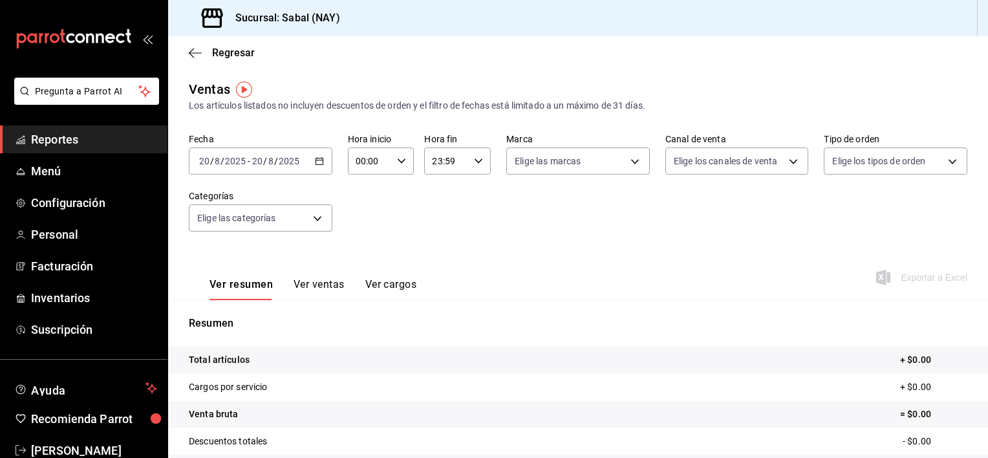
click at [321, 284] on button "Ver ventas" at bounding box center [319, 289] width 51 height 22
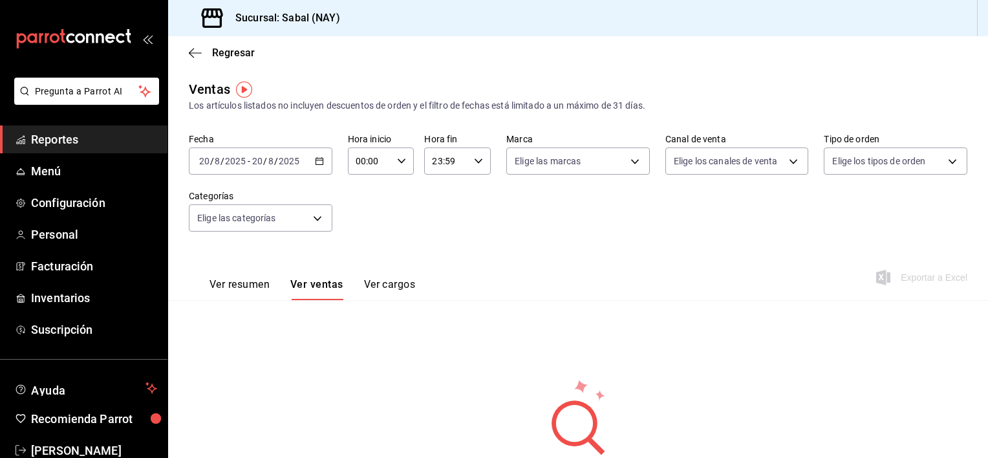
click at [320, 163] on icon "button" at bounding box center [319, 160] width 9 height 9
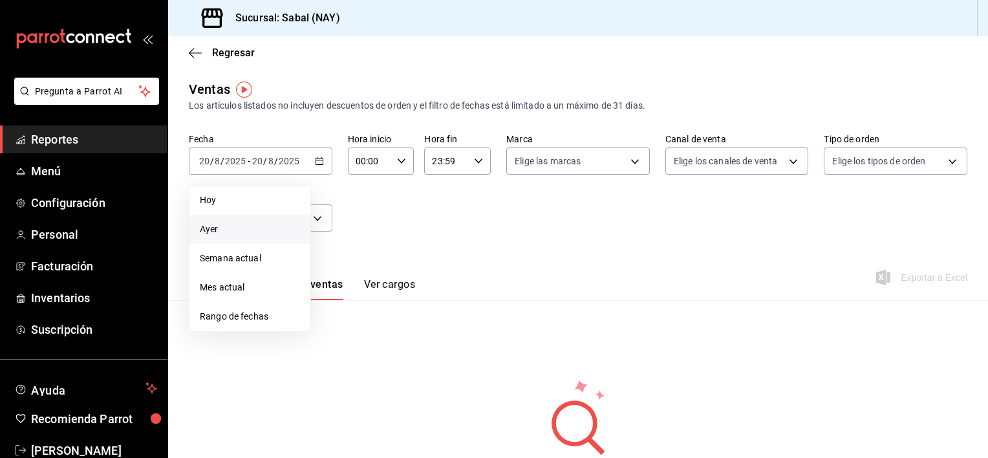
click at [228, 228] on span "Ayer" at bounding box center [250, 229] width 100 height 14
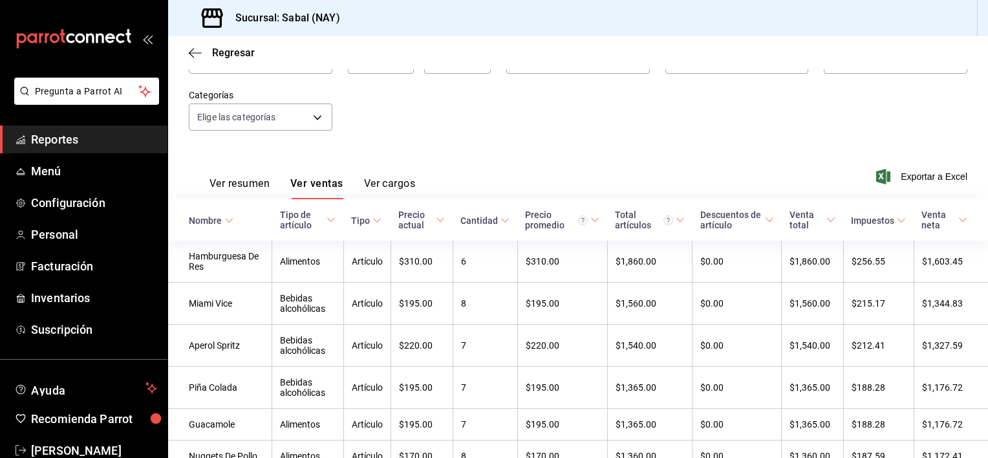
scroll to position [86, 0]
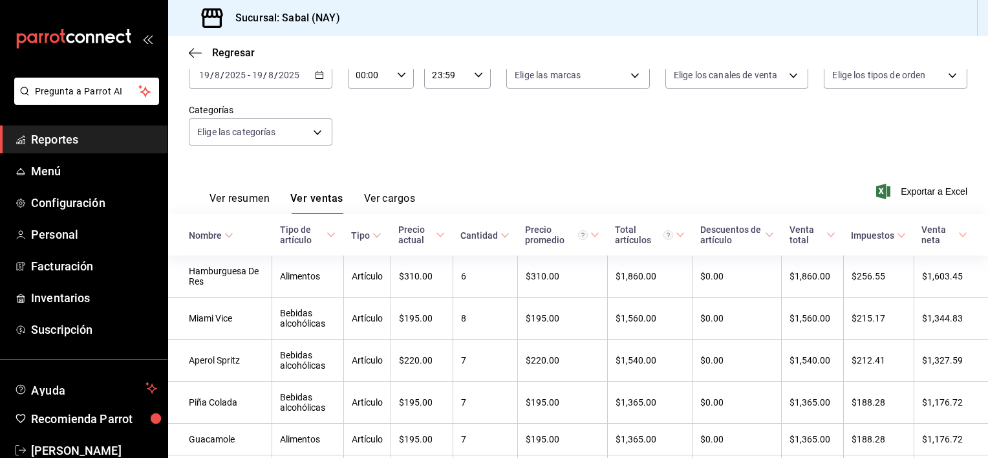
click at [201, 235] on div "Nombre" at bounding box center [205, 235] width 33 height 10
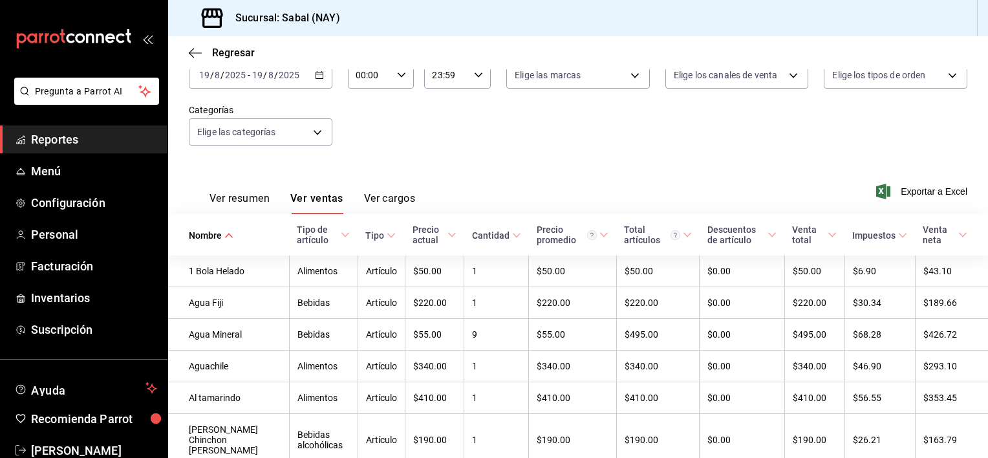
click at [260, 197] on button "Ver resumen" at bounding box center [239, 203] width 60 height 22
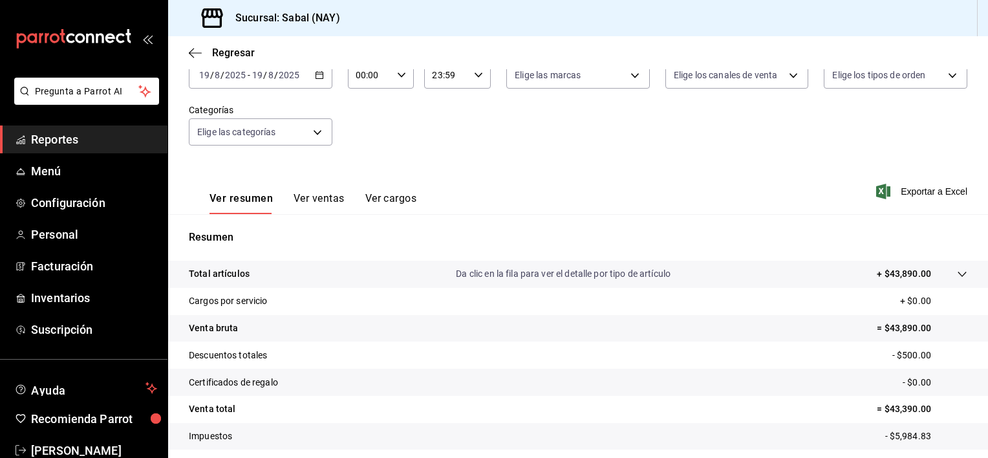
click at [770, 274] on div "Total artículos Da clic en la fila para ver el detalle por tipo de artículo + $…" at bounding box center [560, 274] width 742 height 14
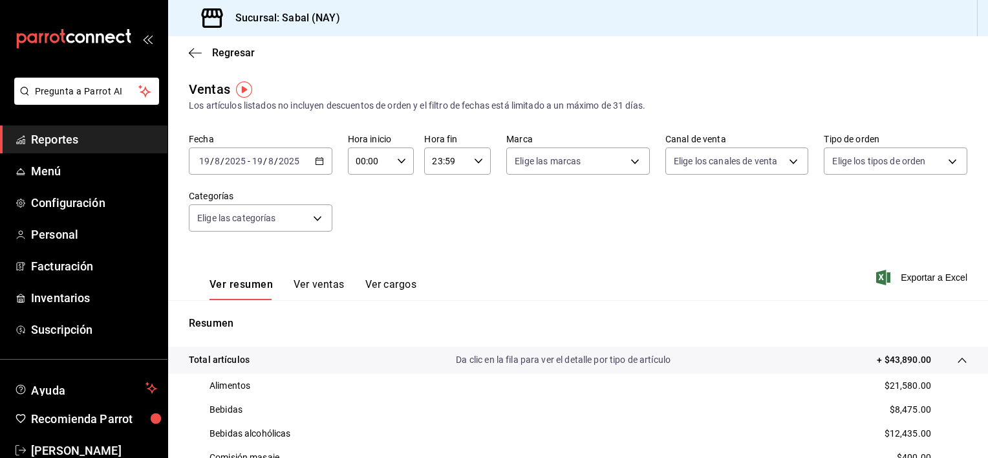
click at [312, 284] on button "Ver ventas" at bounding box center [319, 289] width 51 height 22
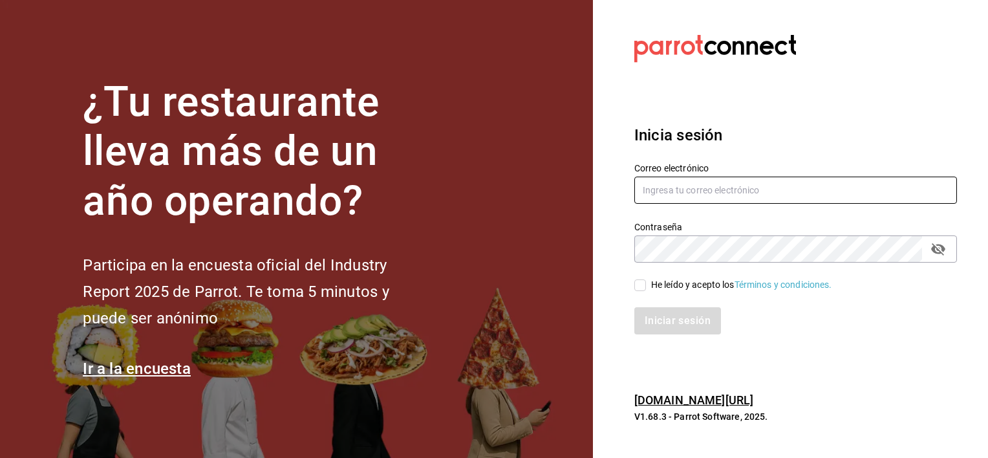
click at [698, 191] on input "text" at bounding box center [795, 190] width 323 height 27
type input "[EMAIL_ADDRESS][DOMAIN_NAME]"
click at [639, 286] on input "He leído y acepto los Términos y condiciones." at bounding box center [640, 285] width 12 height 12
checkbox input "true"
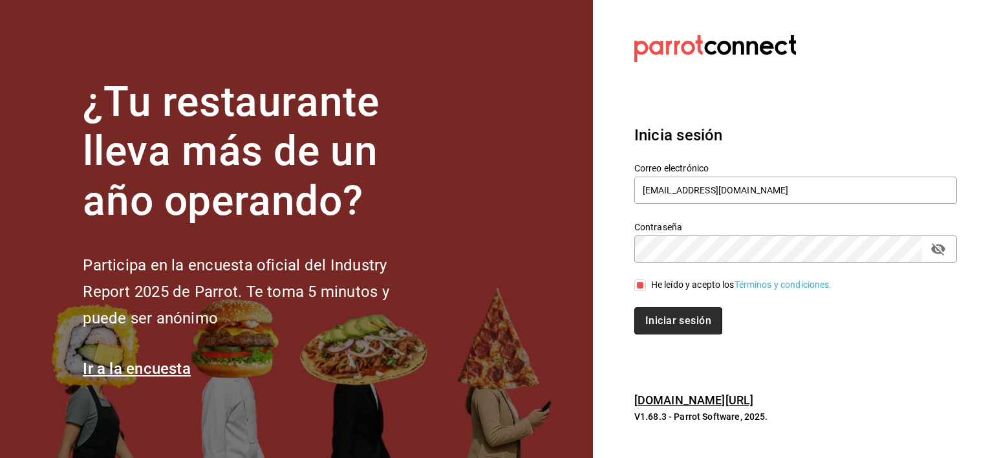
click at [671, 326] on button "Iniciar sesión" at bounding box center [678, 320] width 88 height 27
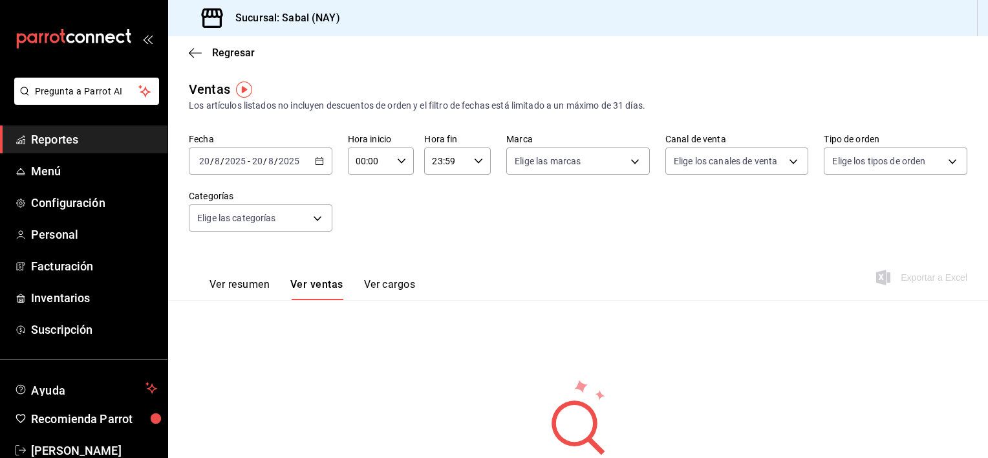
click at [319, 161] on icon "button" at bounding box center [319, 160] width 9 height 9
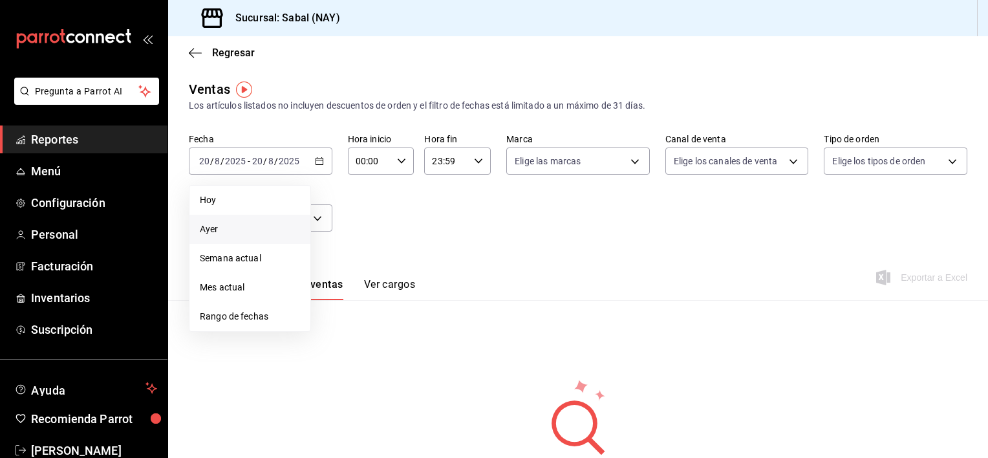
click at [237, 230] on span "Ayer" at bounding box center [250, 229] width 100 height 14
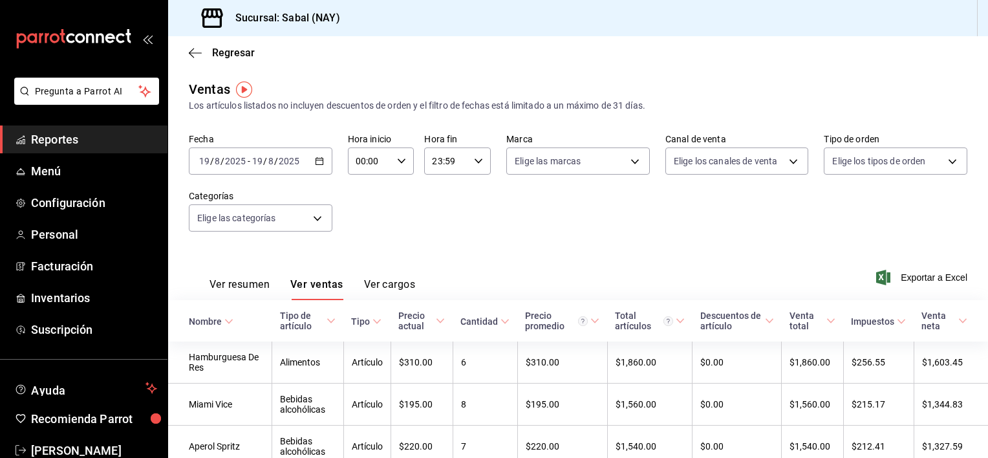
click at [202, 320] on div "Nombre" at bounding box center [205, 321] width 33 height 10
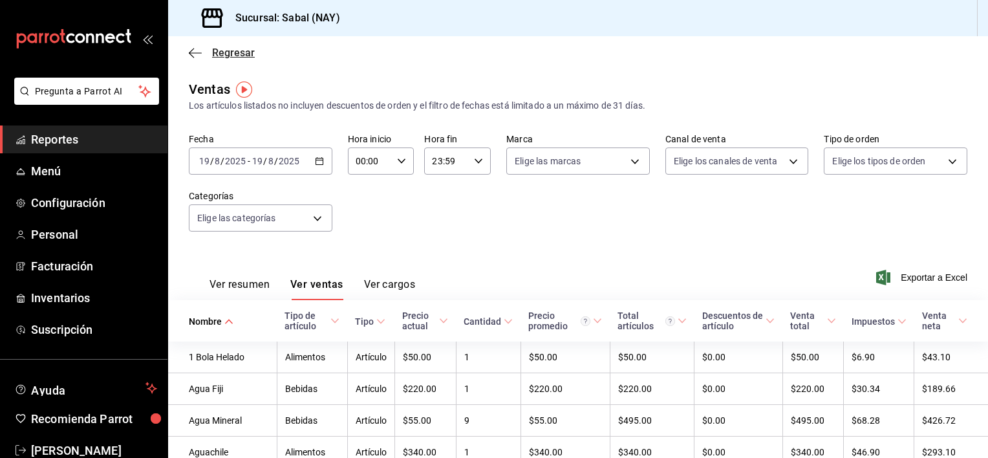
click at [195, 50] on icon "button" at bounding box center [195, 53] width 13 height 12
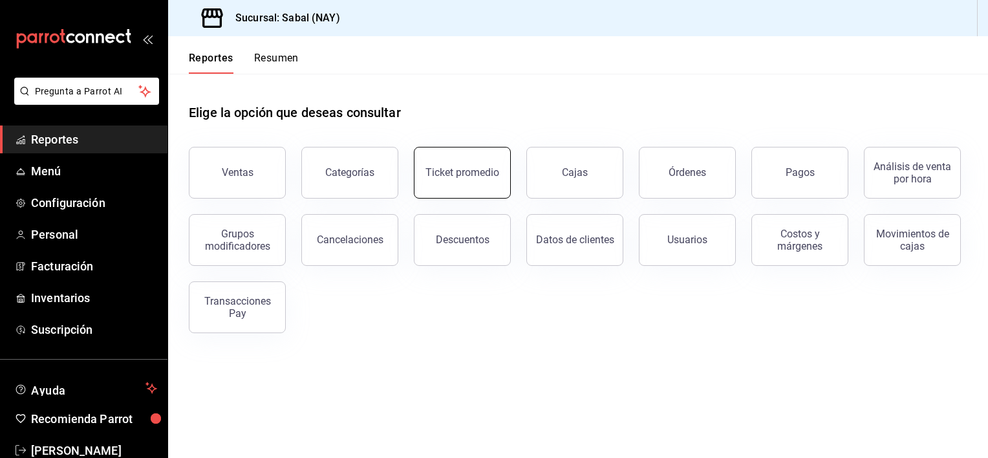
click at [459, 187] on button "Ticket promedio" at bounding box center [462, 173] width 97 height 52
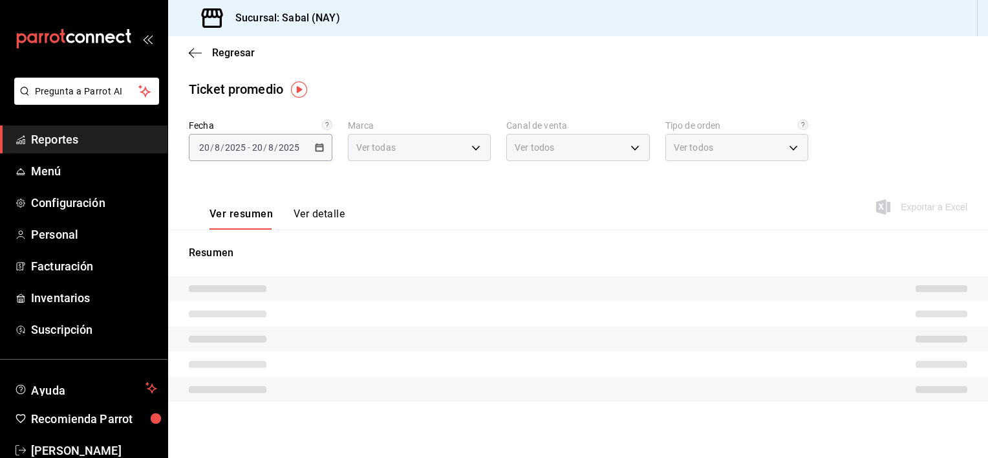
type input "7bb9fc4a-963e-4e00-9402-9ac56289446f"
type input "PARROT,UBER_EATS,RAPPI,DIDI_FOOD,ONLINE"
type input "dc4a329a-fcbf-4fa6-a40a-eb4151cc9adb,01dead97-7c83-45e3-99ab-5f2f54dd252f,EXTER…"
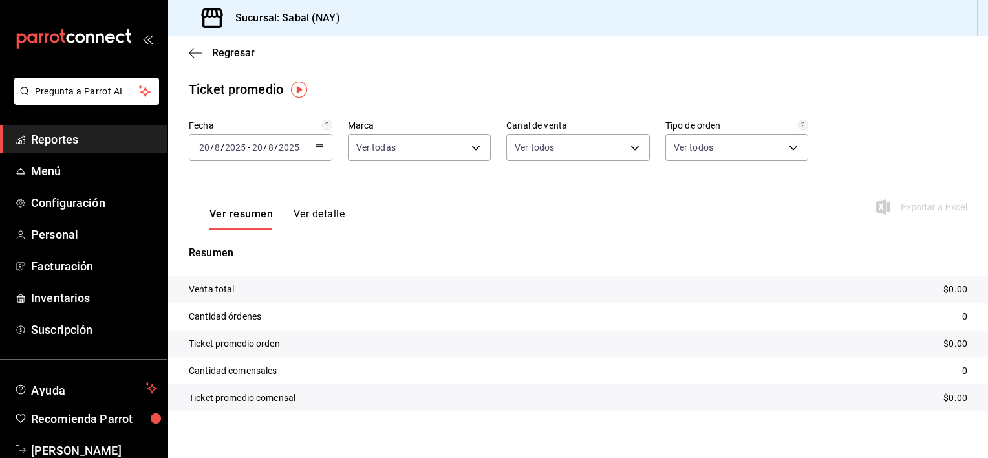
click at [320, 213] on button "Ver detalle" at bounding box center [319, 219] width 51 height 22
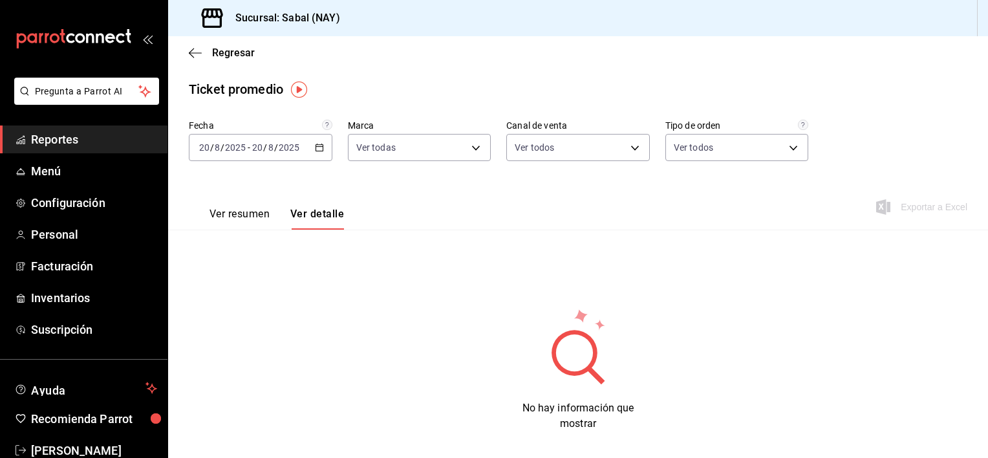
click at [321, 147] on icon "button" at bounding box center [319, 147] width 9 height 9
click at [235, 217] on span "Ayer" at bounding box center [250, 216] width 100 height 14
